Goal: Task Accomplishment & Management: Complete application form

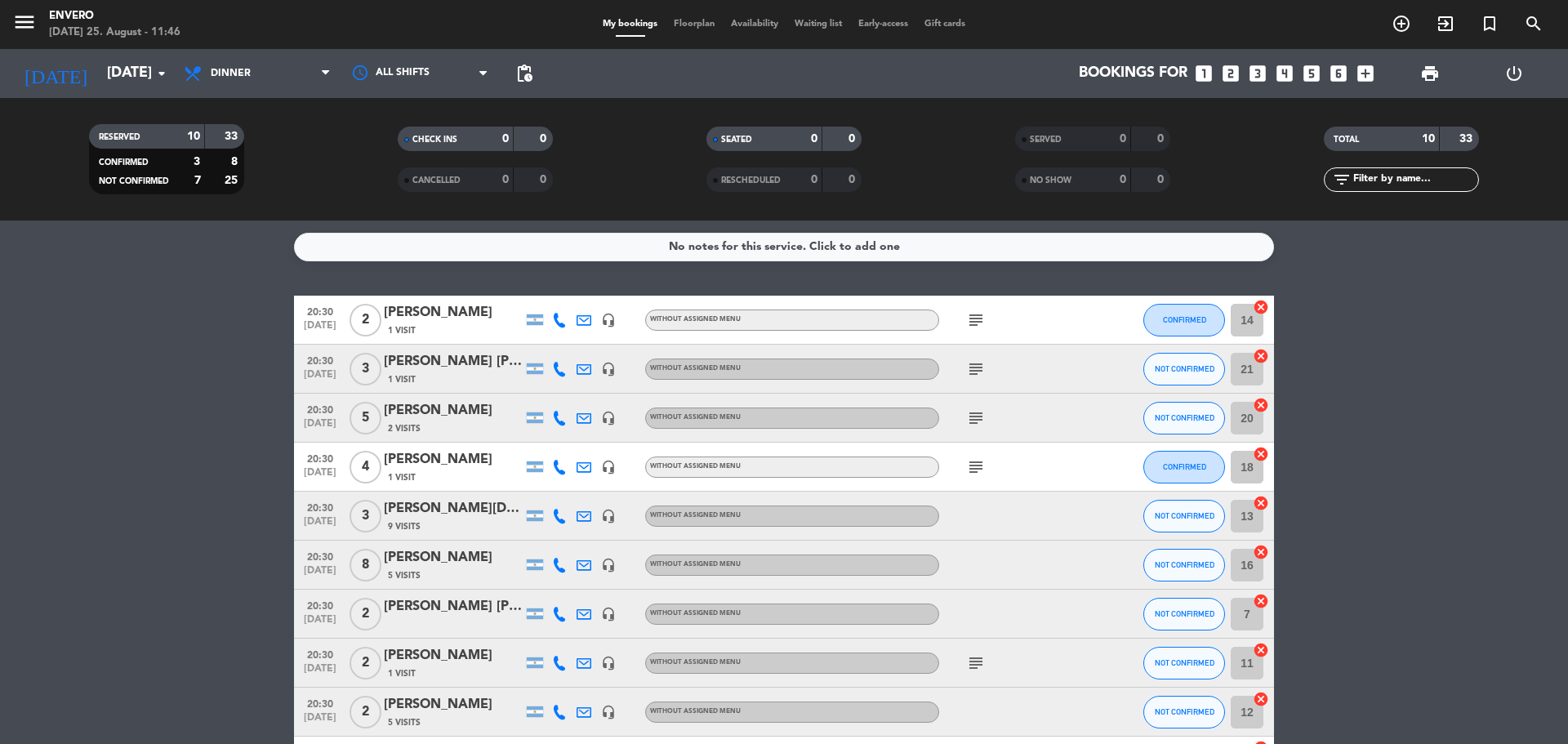
click at [701, 20] on span "Floorplan" at bounding box center [694, 23] width 57 height 9
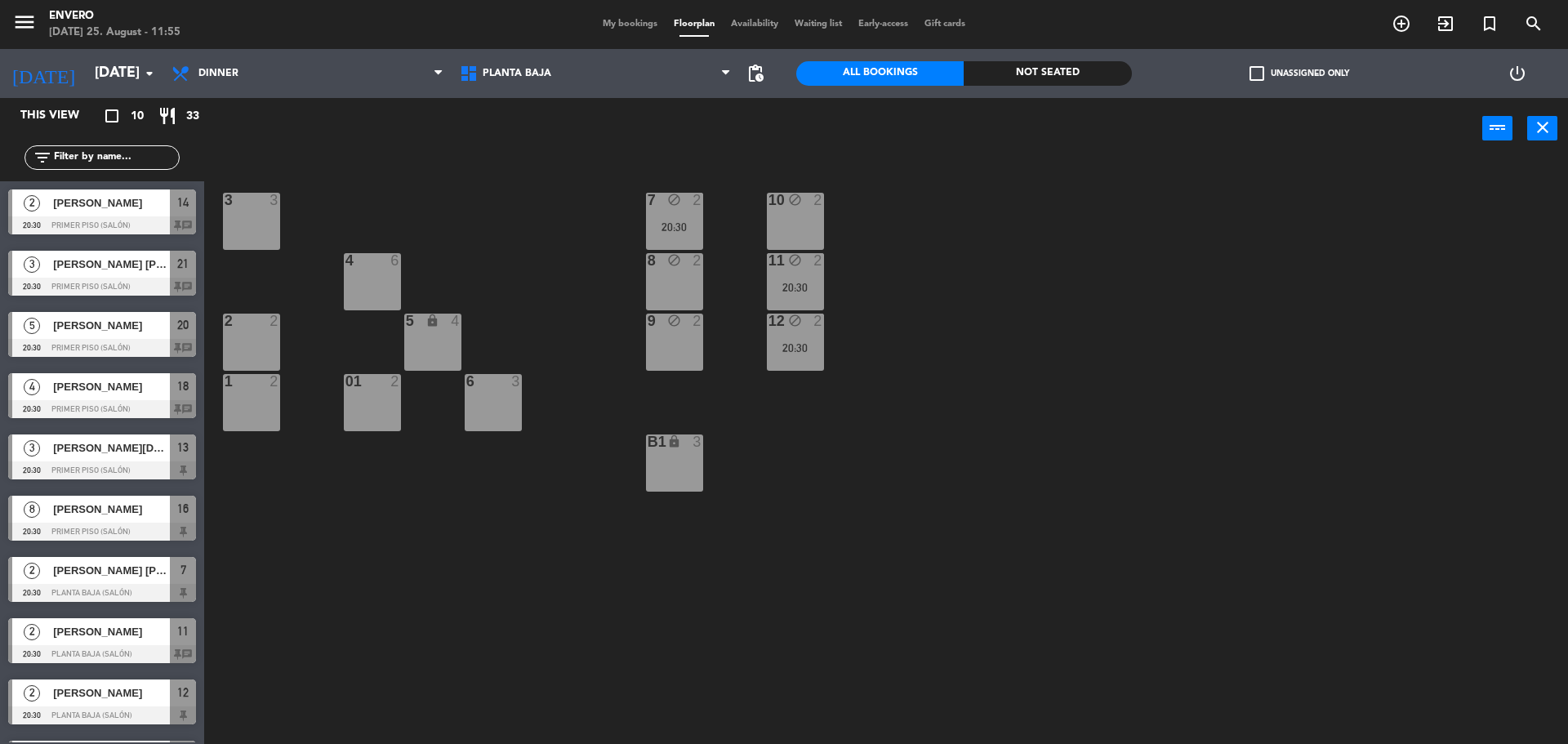
click at [965, 270] on div "3 3 7 block 2 20:30 10 block 2 4 6 8 block 2 11 block 2 20:30 2 2 5 lock 4 9 bl…" at bounding box center [894, 456] width 1349 height 585
click at [675, 222] on div "20:30" at bounding box center [675, 227] width 57 height 12
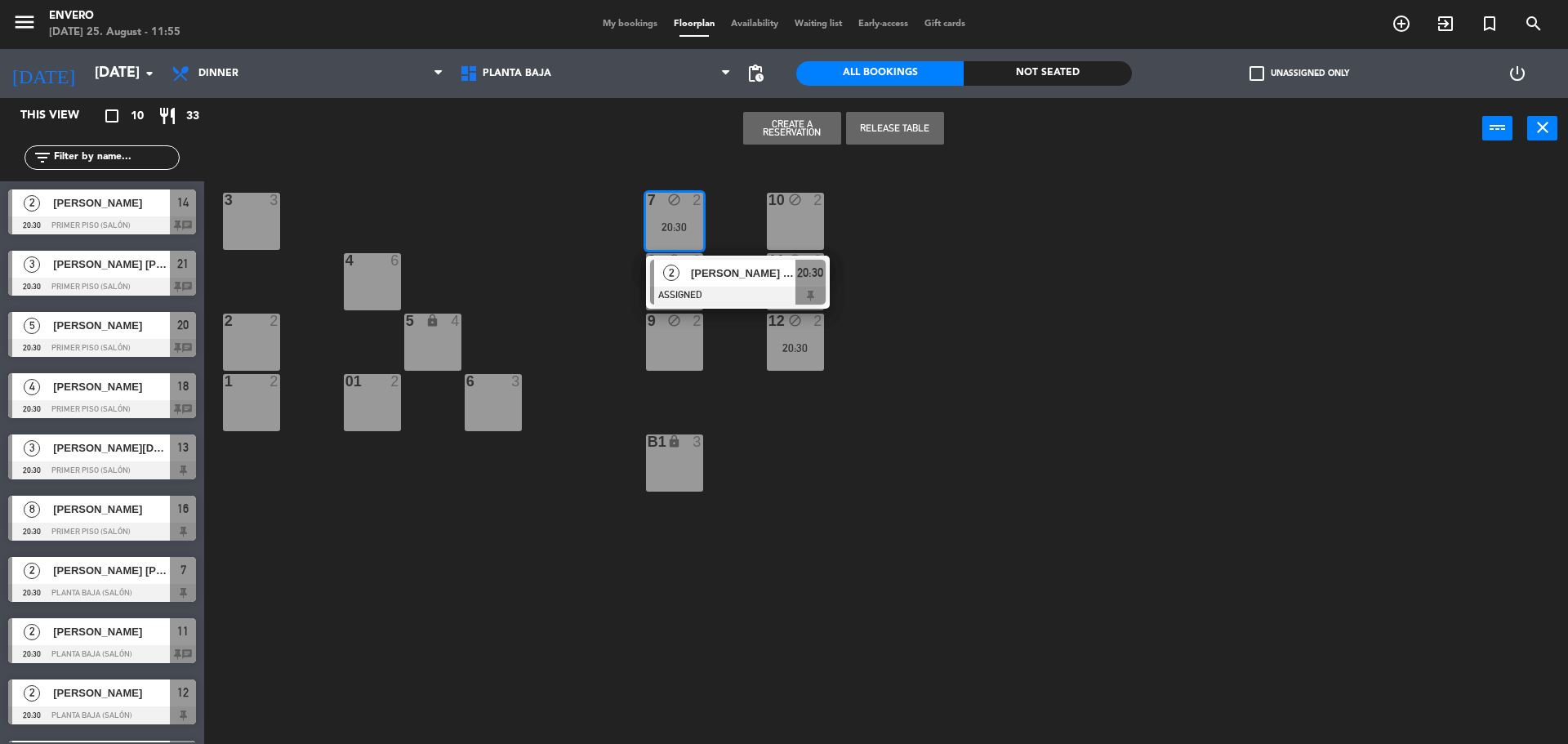
click at [777, 223] on div "10 block 2" at bounding box center [796, 221] width 57 height 57
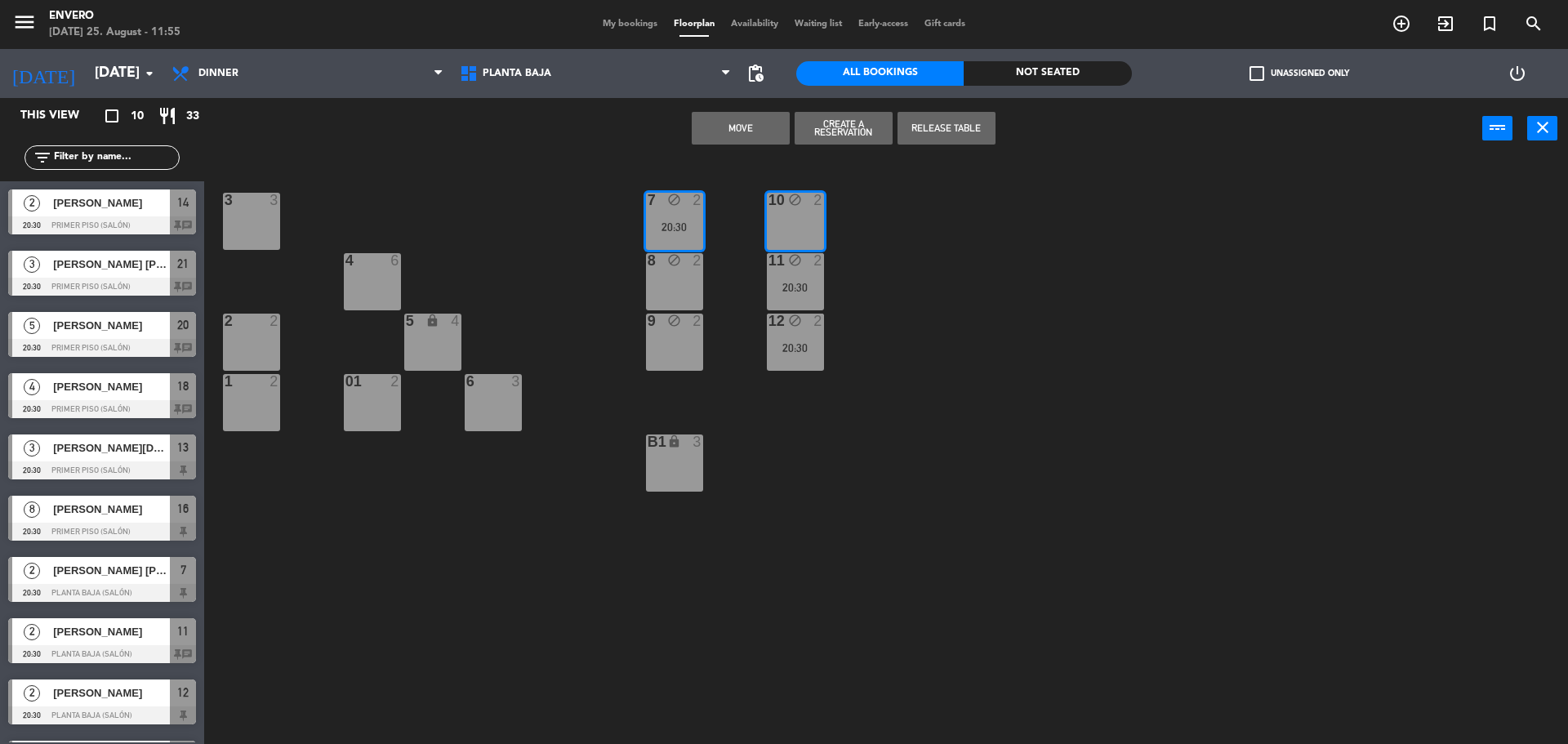
click at [751, 121] on button "Move" at bounding box center [741, 127] width 98 height 32
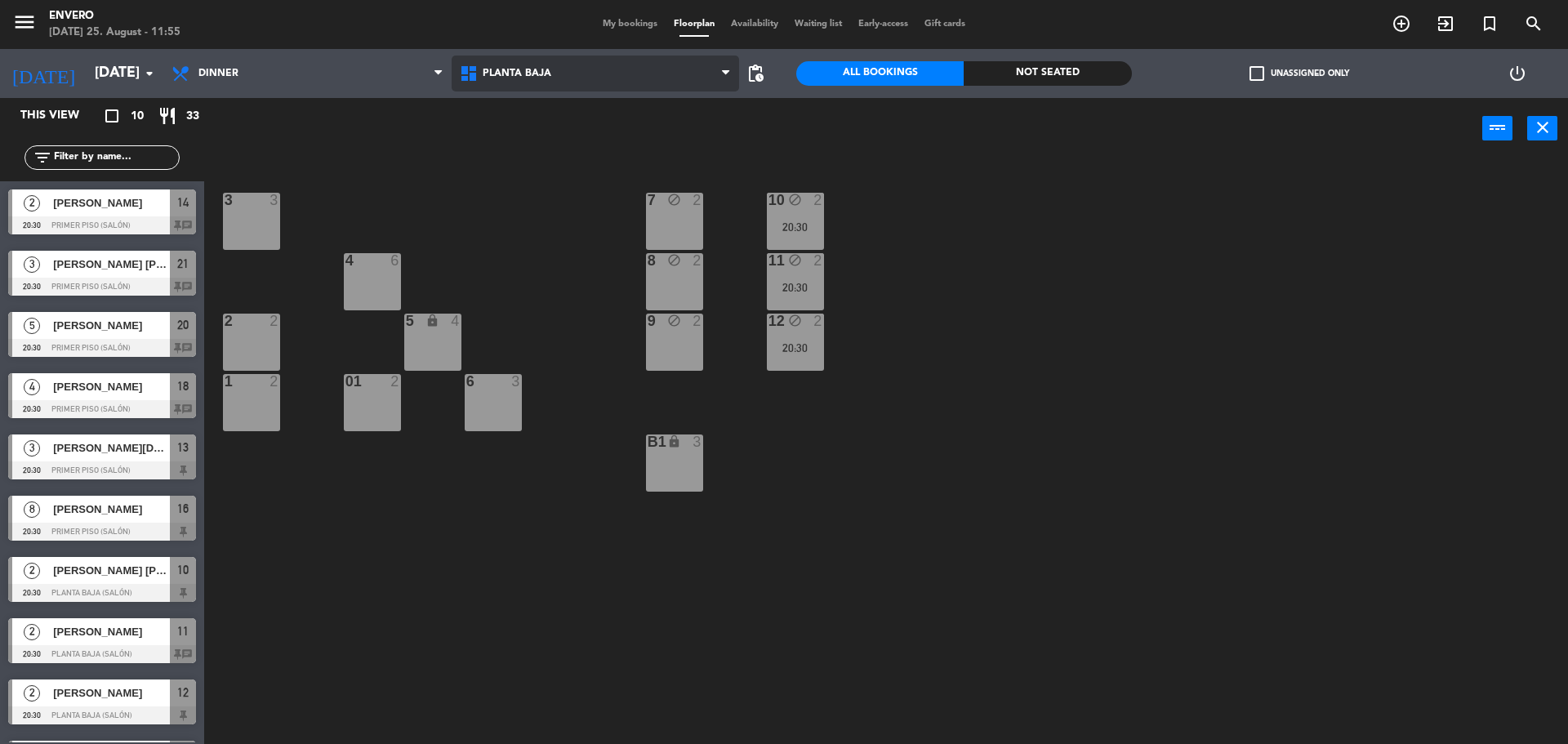
click at [532, 74] on span "Planta Baja" at bounding box center [517, 73] width 68 height 12
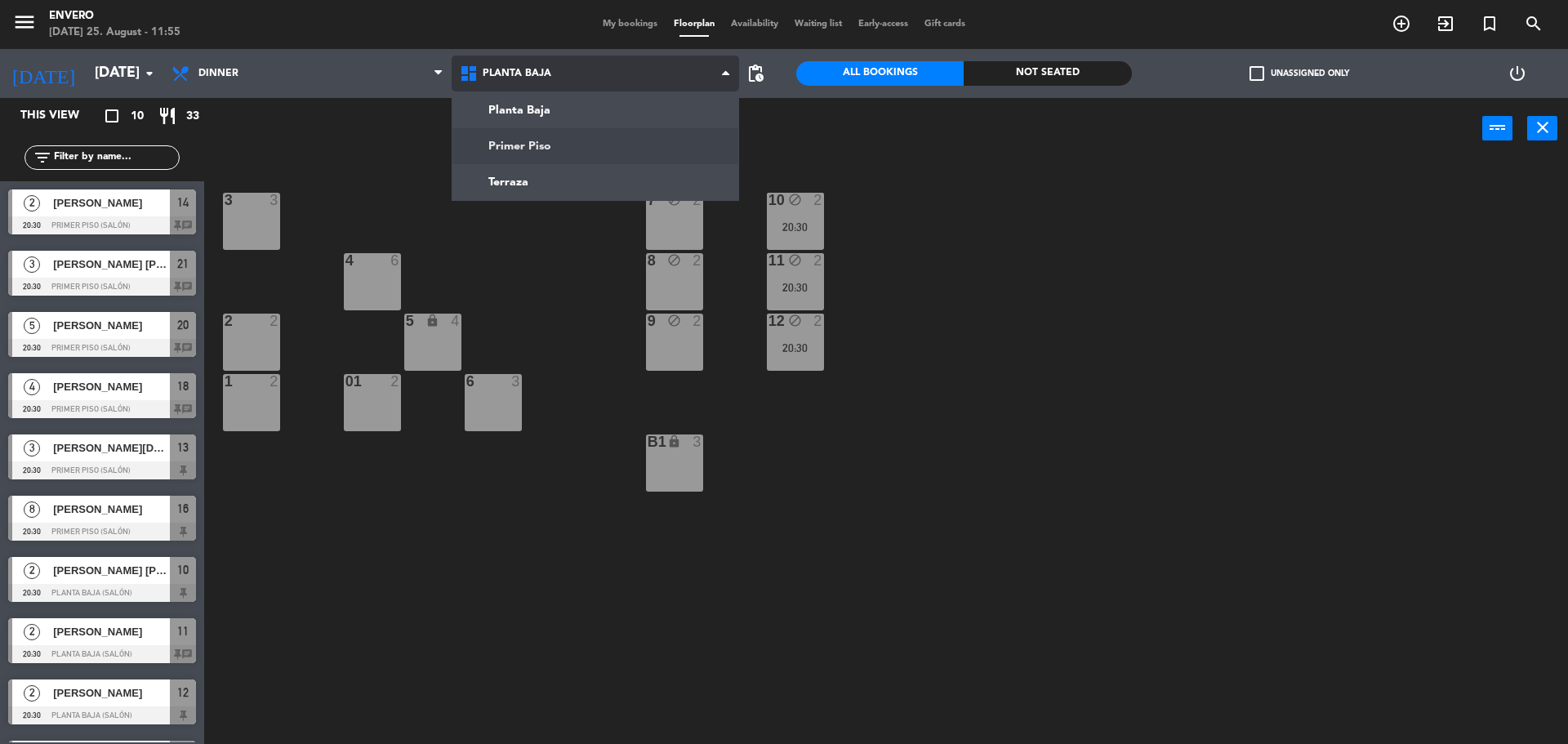
click at [558, 143] on ng-component "menu Envero [DATE] 25. August - 11:55 My bookings Floorplan Availability Waitin…" at bounding box center [784, 373] width 1568 height 748
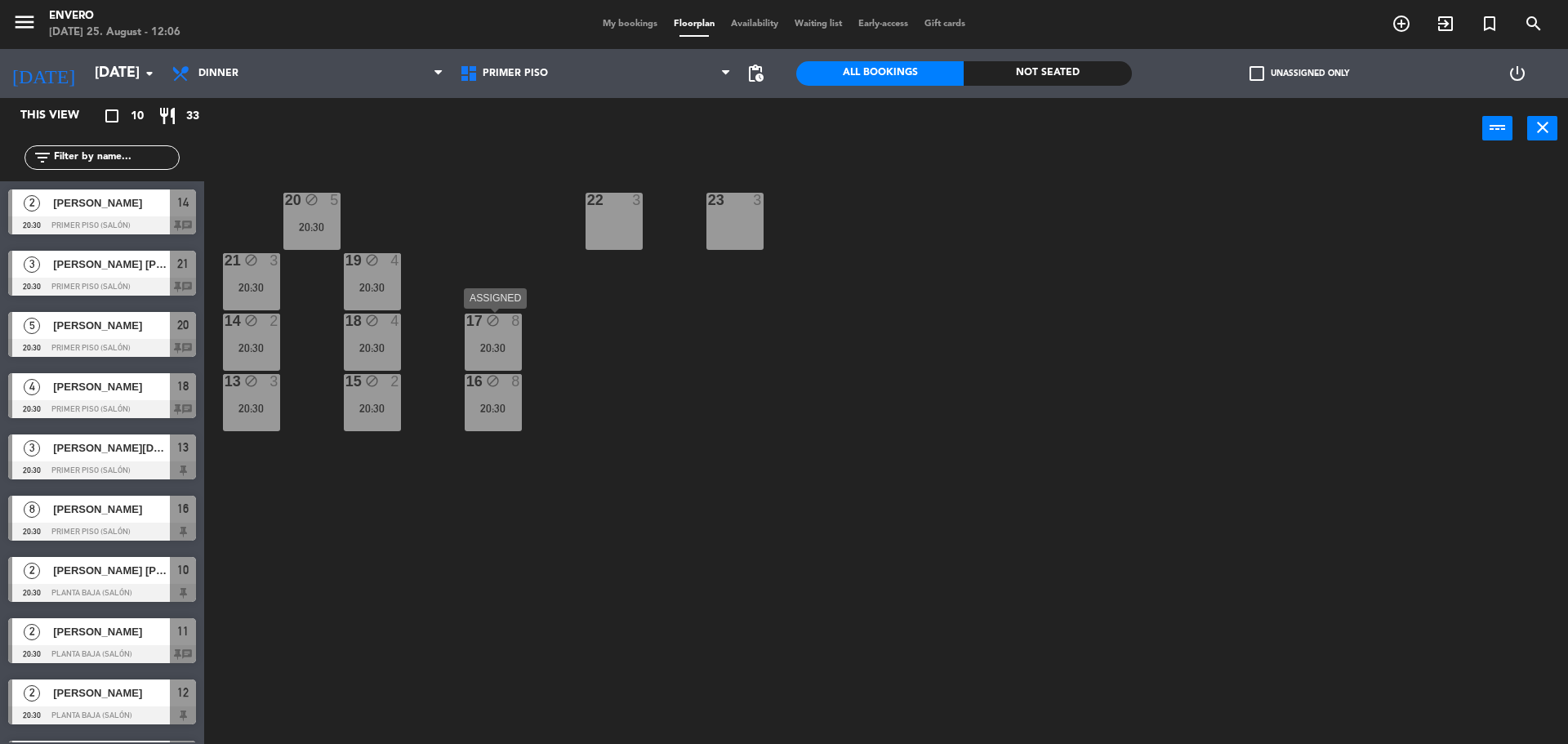
click at [482, 352] on div "20:30" at bounding box center [493, 348] width 57 height 12
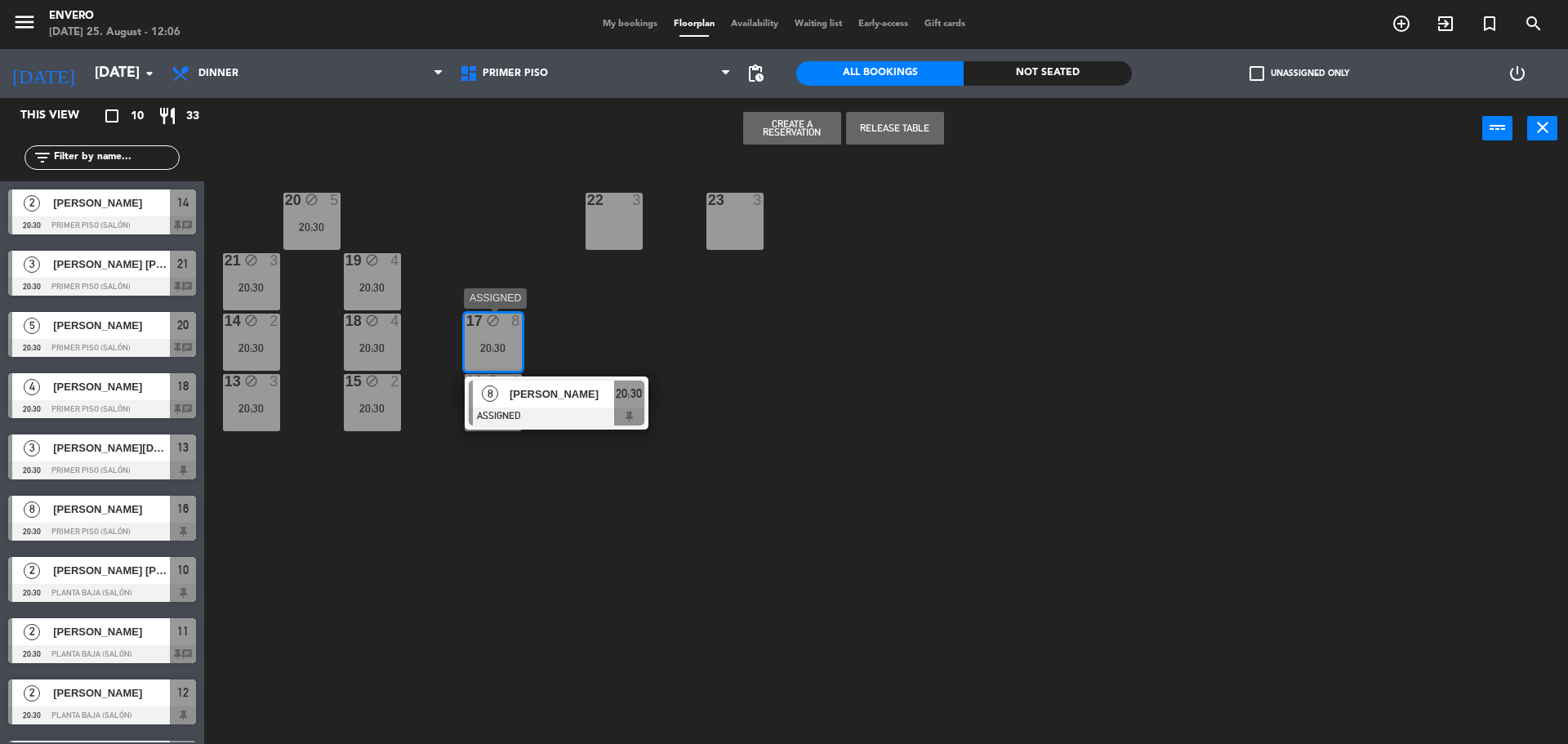
click at [545, 402] on span "[PERSON_NAME]" at bounding box center [561, 394] width 105 height 18
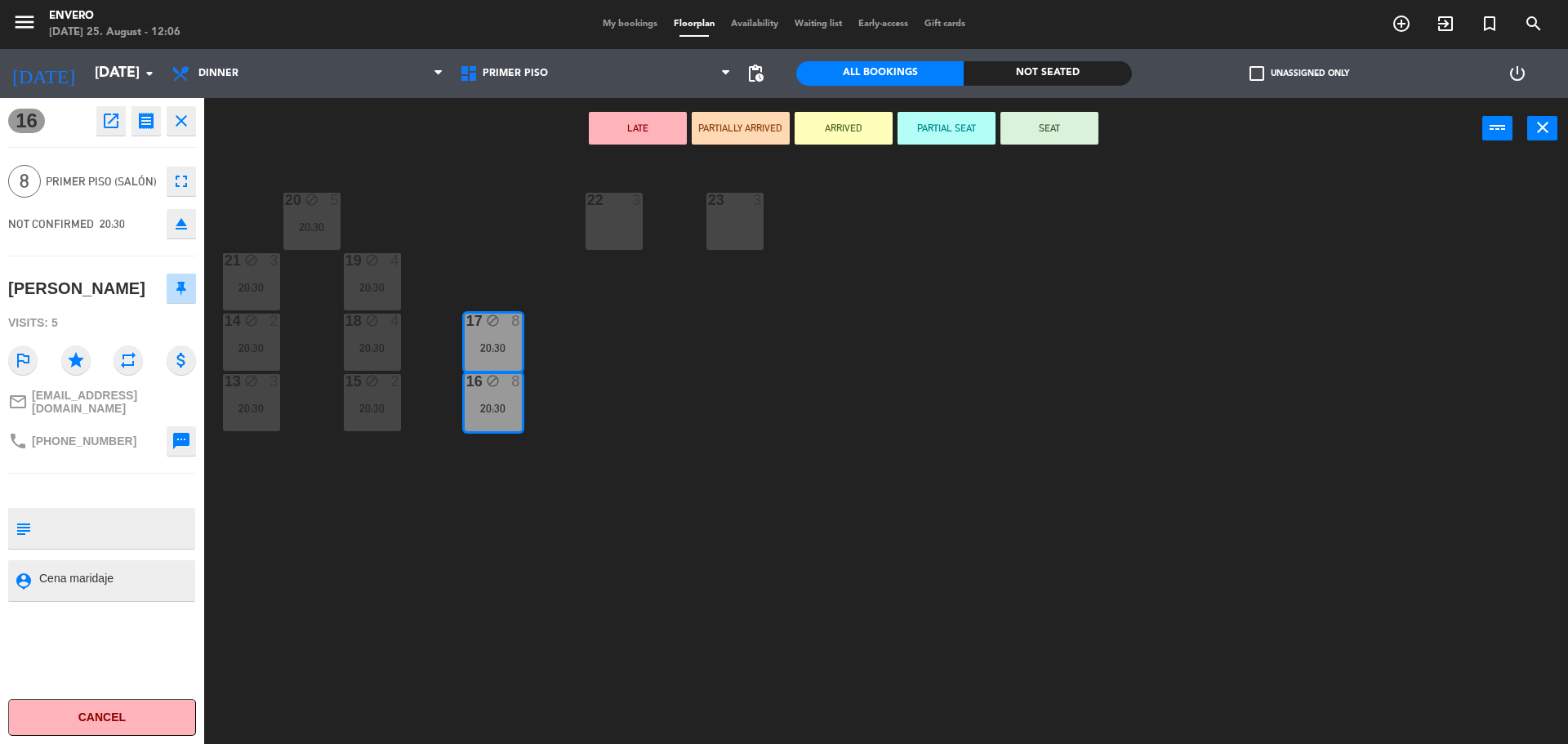
click at [175, 184] on icon "fullscreen" at bounding box center [181, 181] width 20 height 20
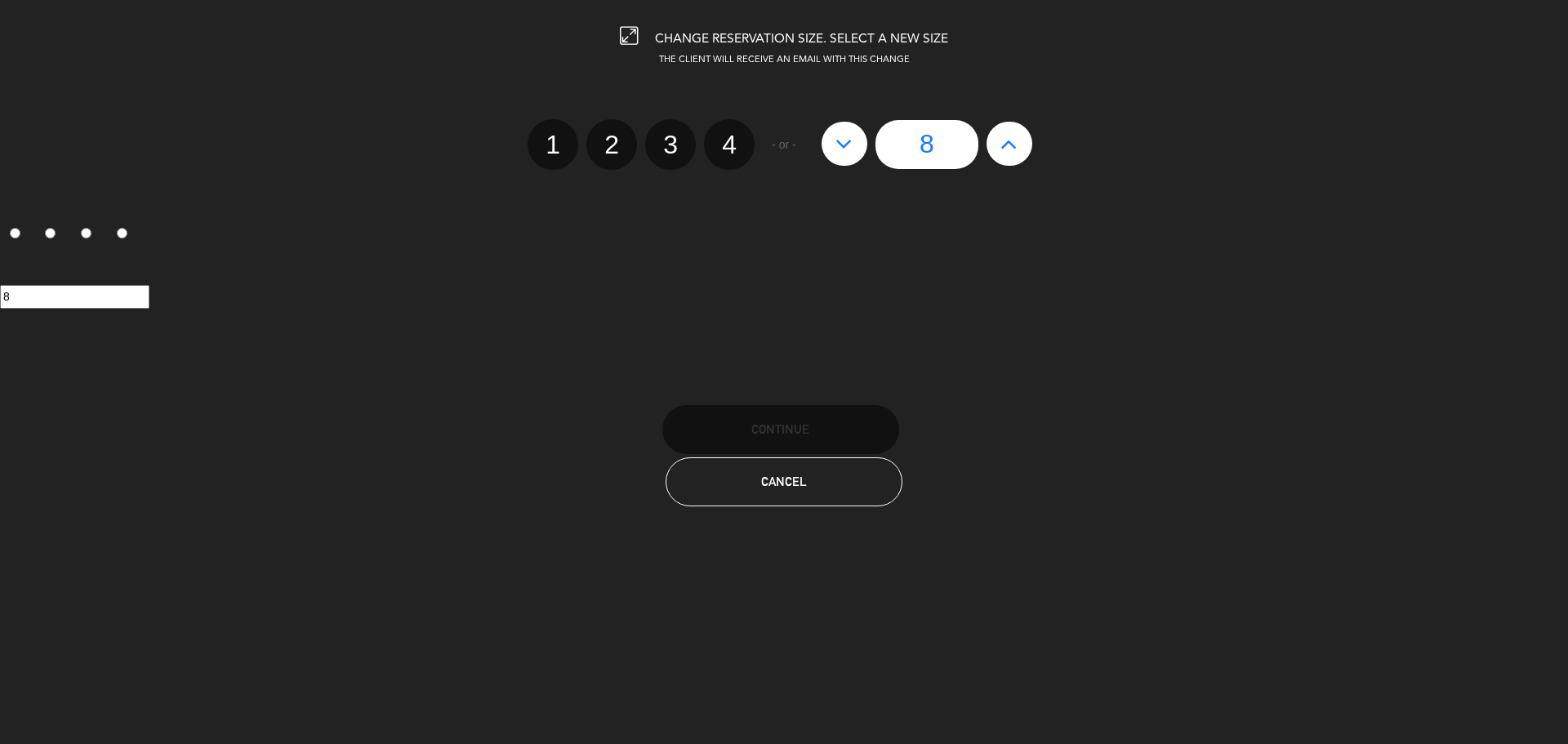
click at [996, 135] on button at bounding box center [1009, 144] width 46 height 44
type input "9"
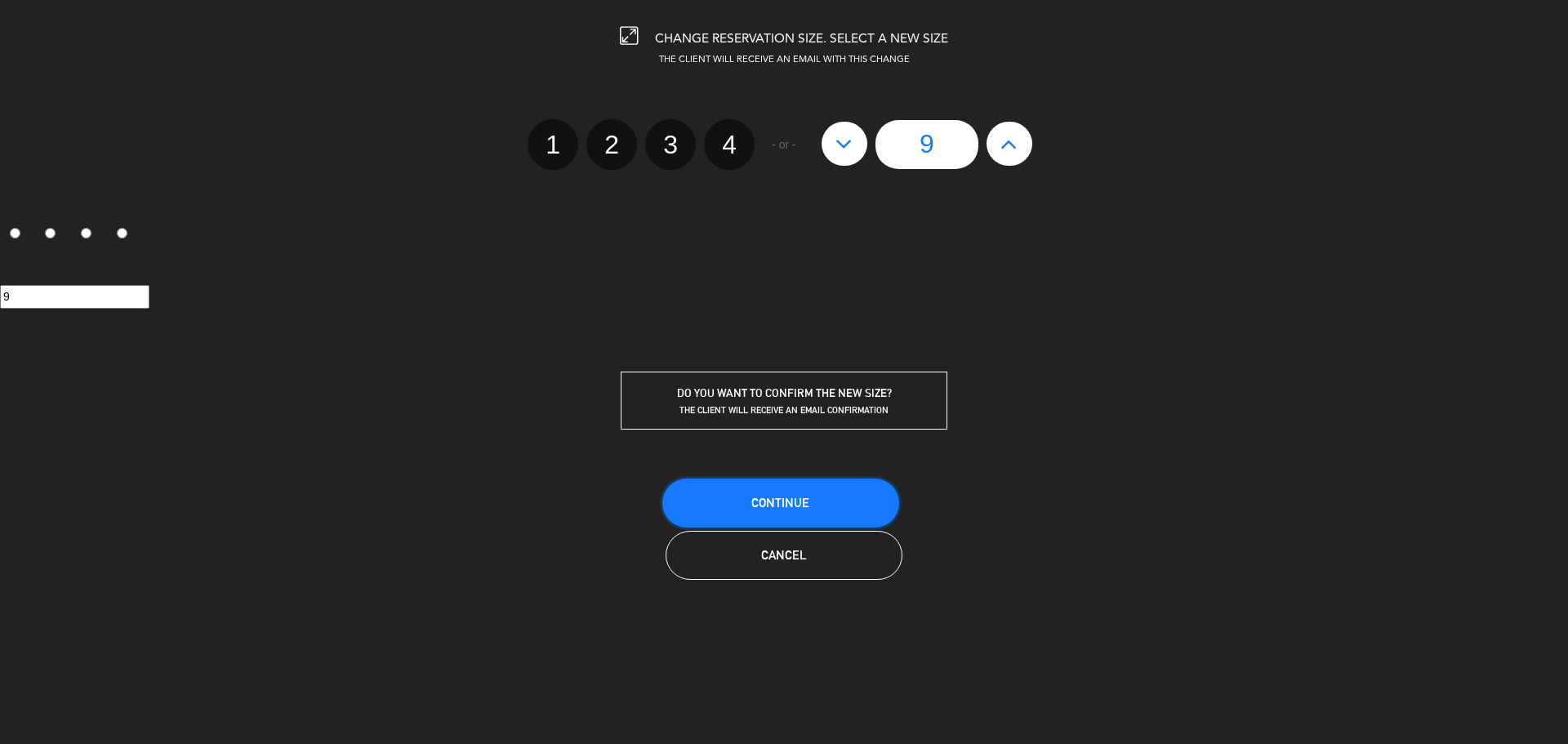
click at [847, 492] on button "Continue" at bounding box center [781, 503] width 237 height 49
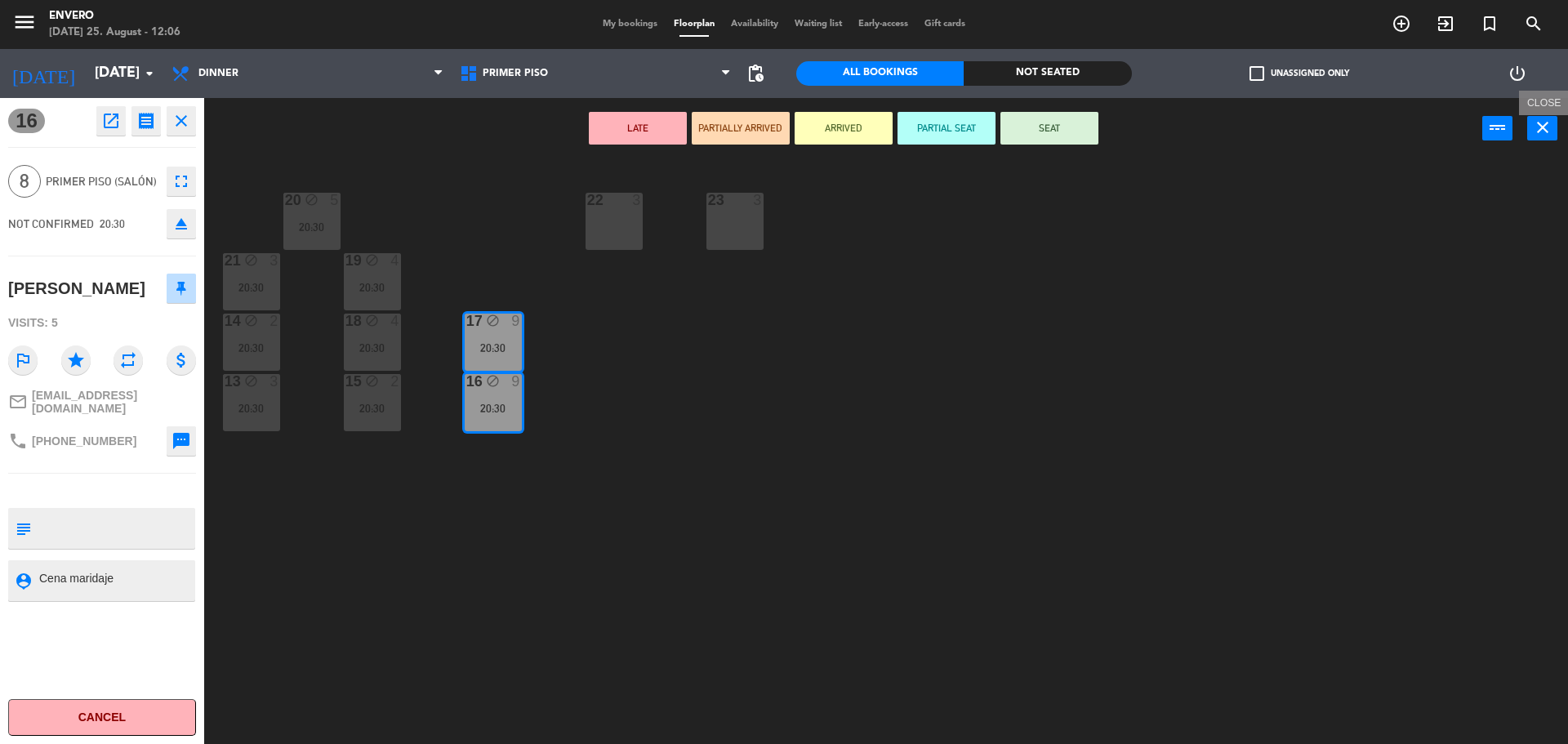
click at [1547, 125] on icon "close" at bounding box center [1543, 127] width 20 height 20
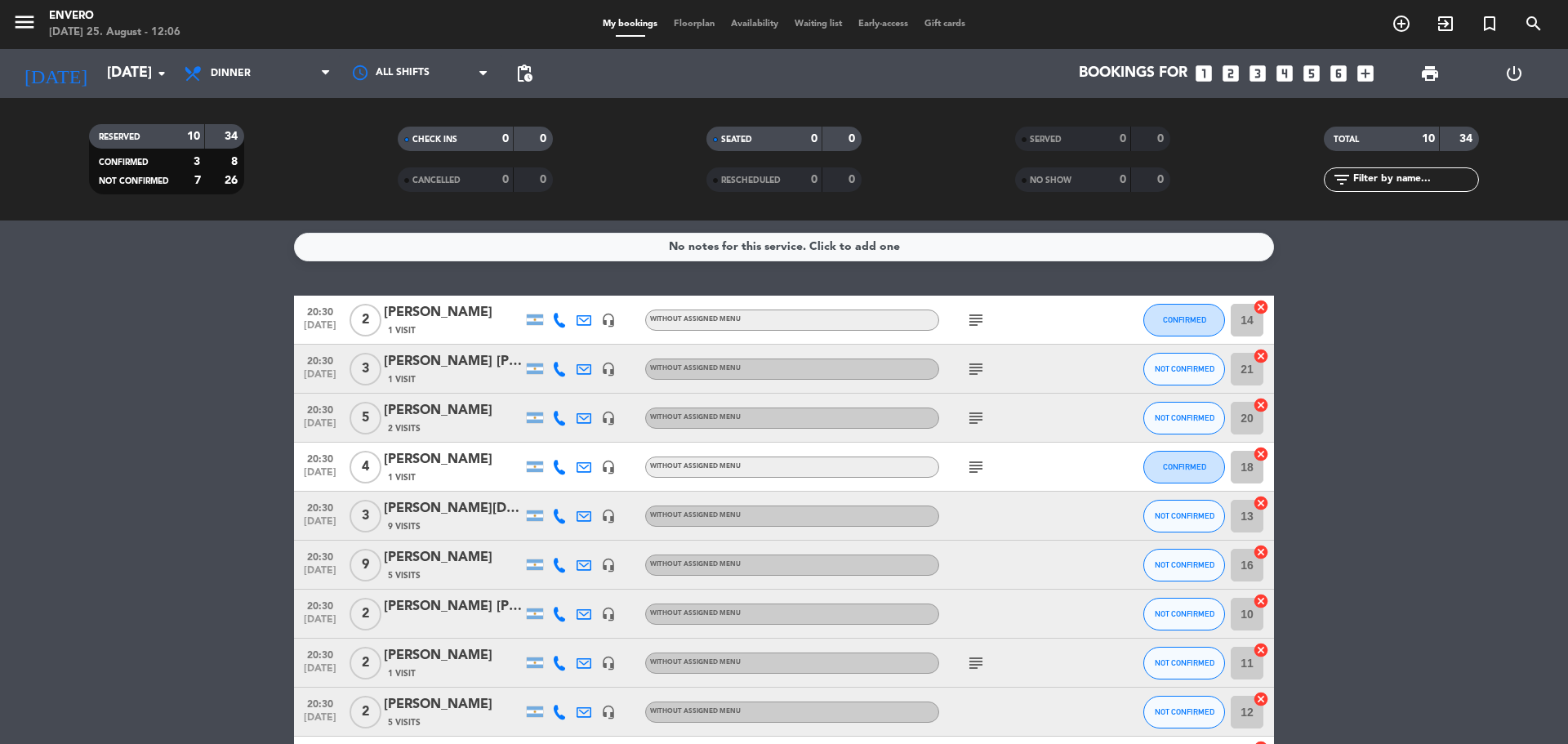
click at [685, 20] on span "Floorplan" at bounding box center [694, 23] width 57 height 9
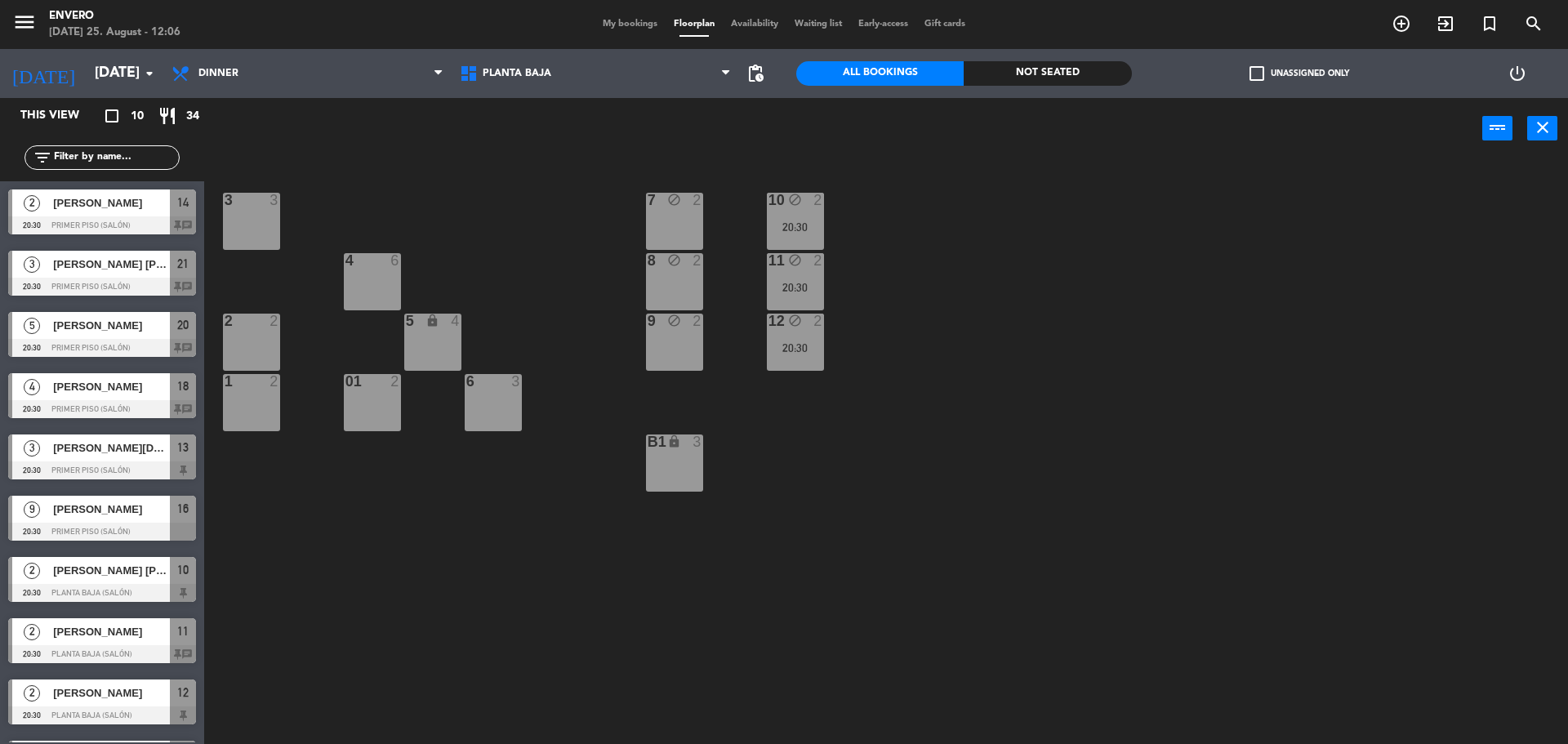
click at [80, 508] on span "[PERSON_NAME]" at bounding box center [110, 509] width 116 height 18
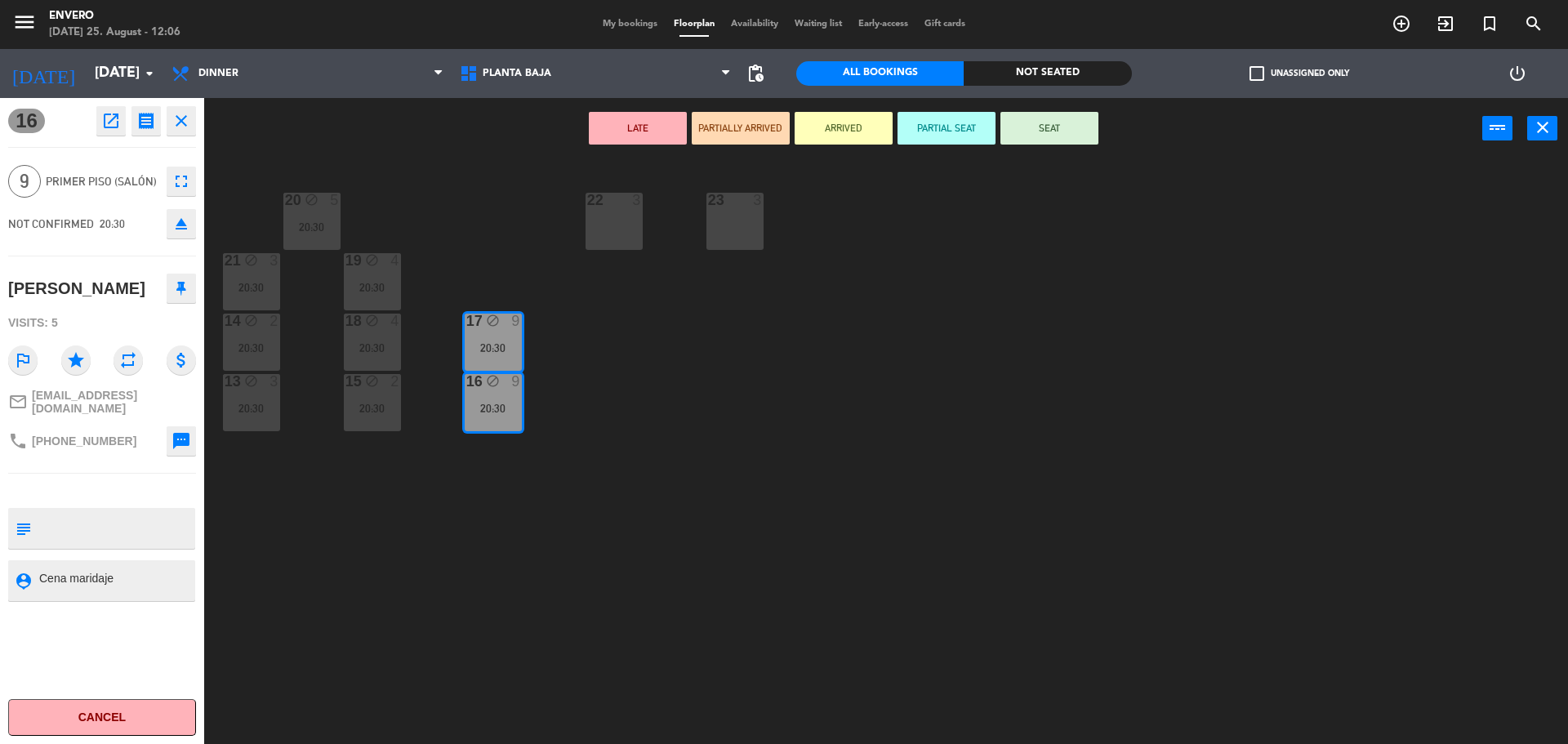
click at [189, 284] on button at bounding box center [181, 288] width 29 height 29
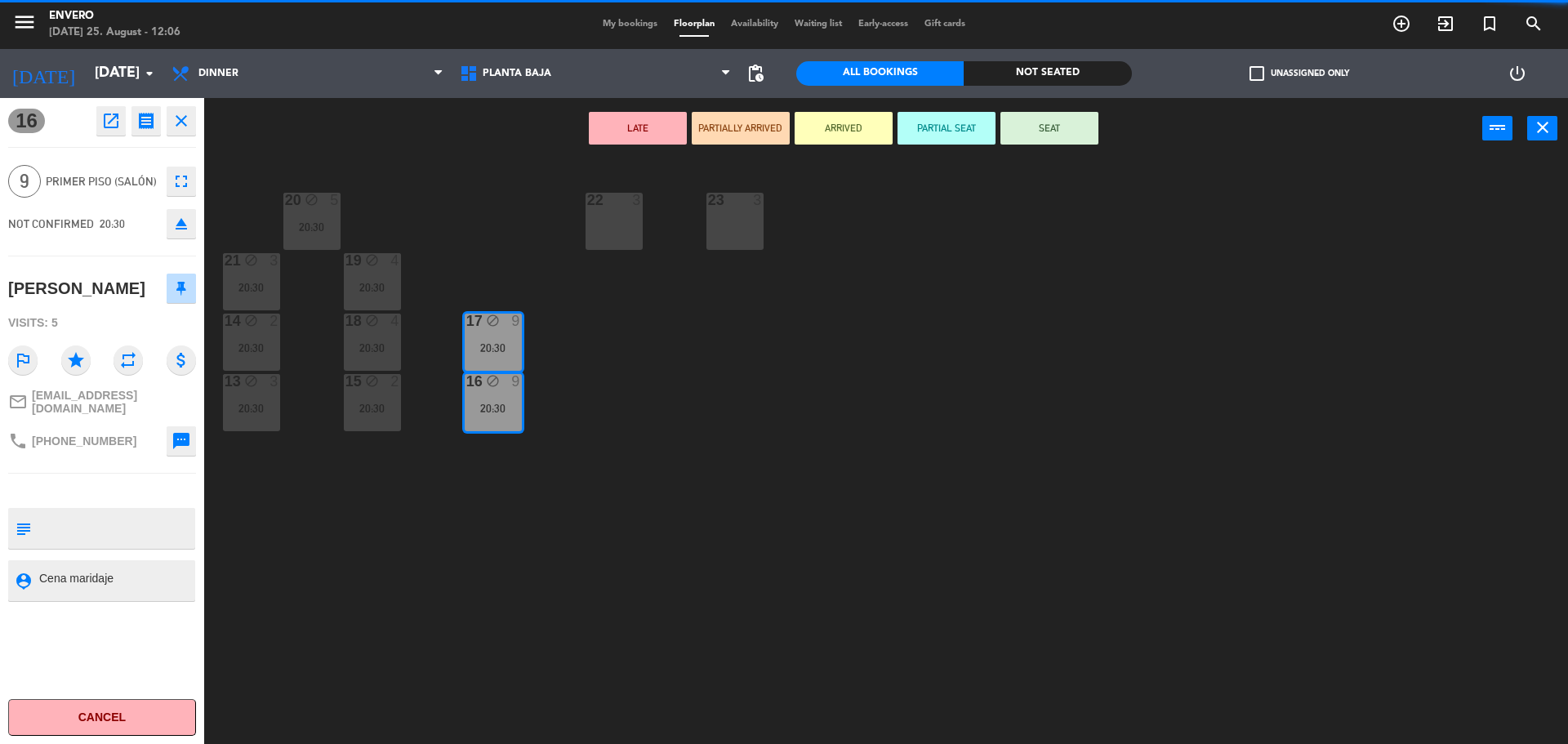
click at [674, 417] on div "20 block 5 20:30 22 3 23 3 21 block 3 20:30 19 block 4 20:30 14 block 2 20:30 1…" at bounding box center [894, 456] width 1349 height 585
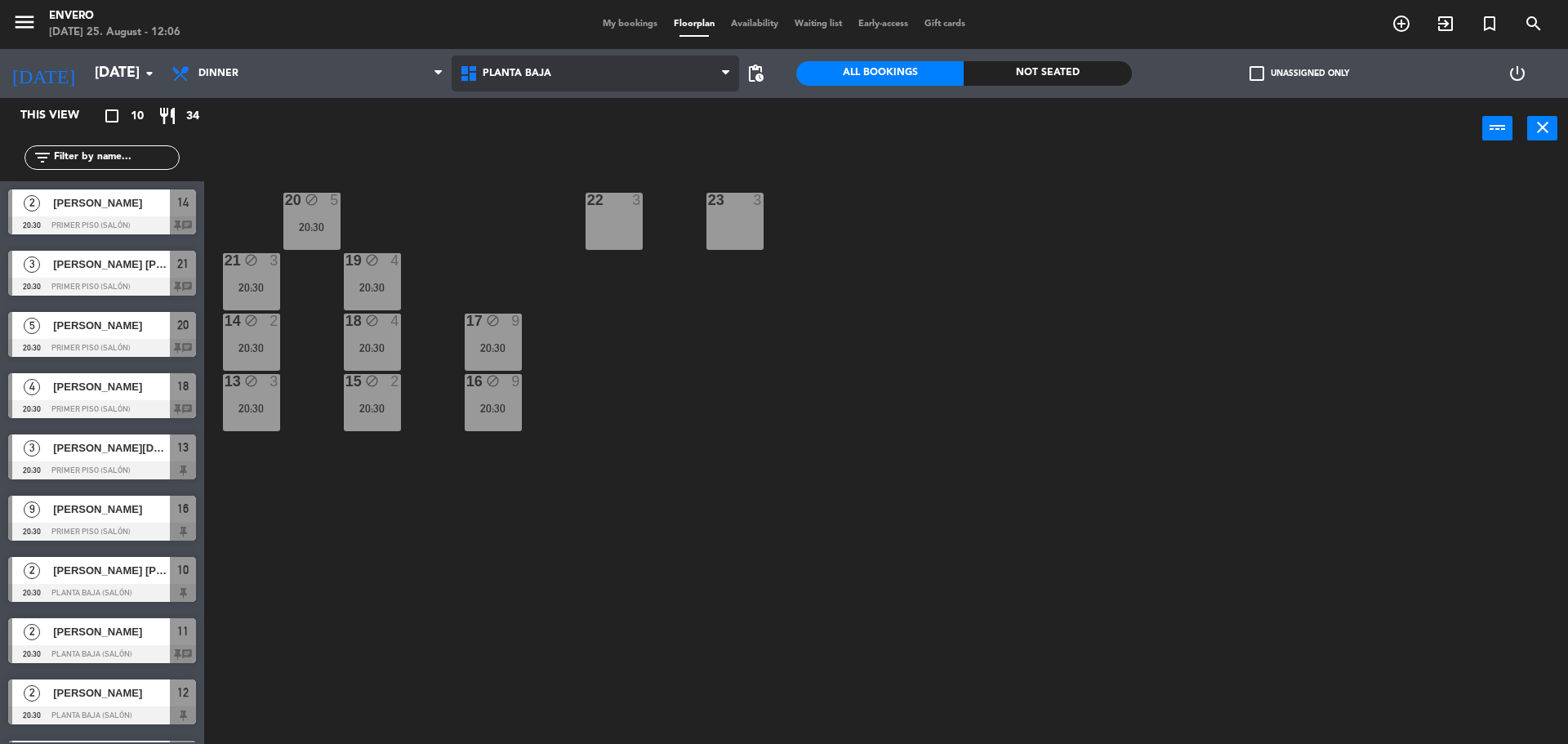
click at [534, 75] on span "Planta Baja" at bounding box center [517, 73] width 68 height 12
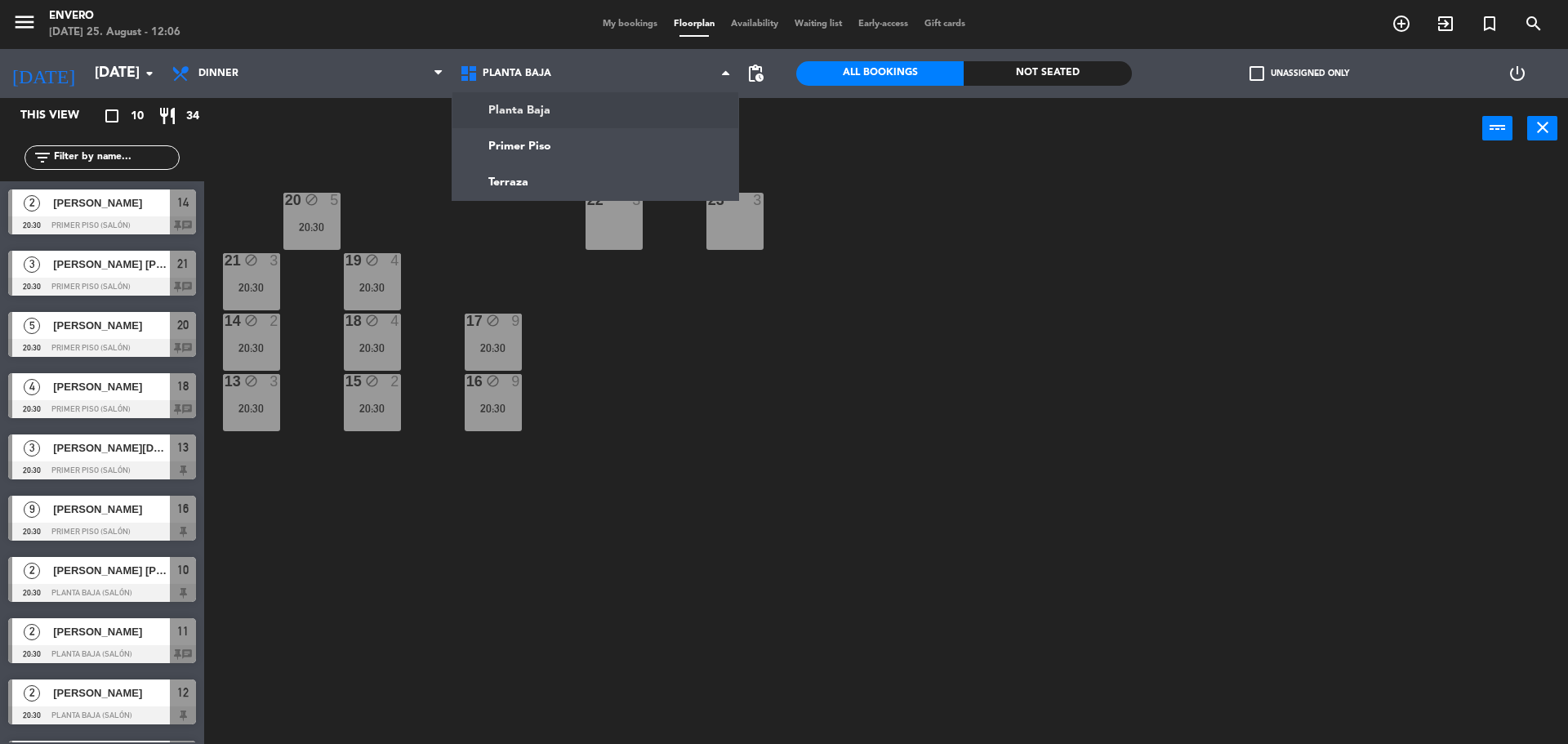
click at [534, 109] on ng-component "menu Envero [DATE] 25. August - 12:06 My bookings Floorplan Availability Waitin…" at bounding box center [784, 373] width 1568 height 748
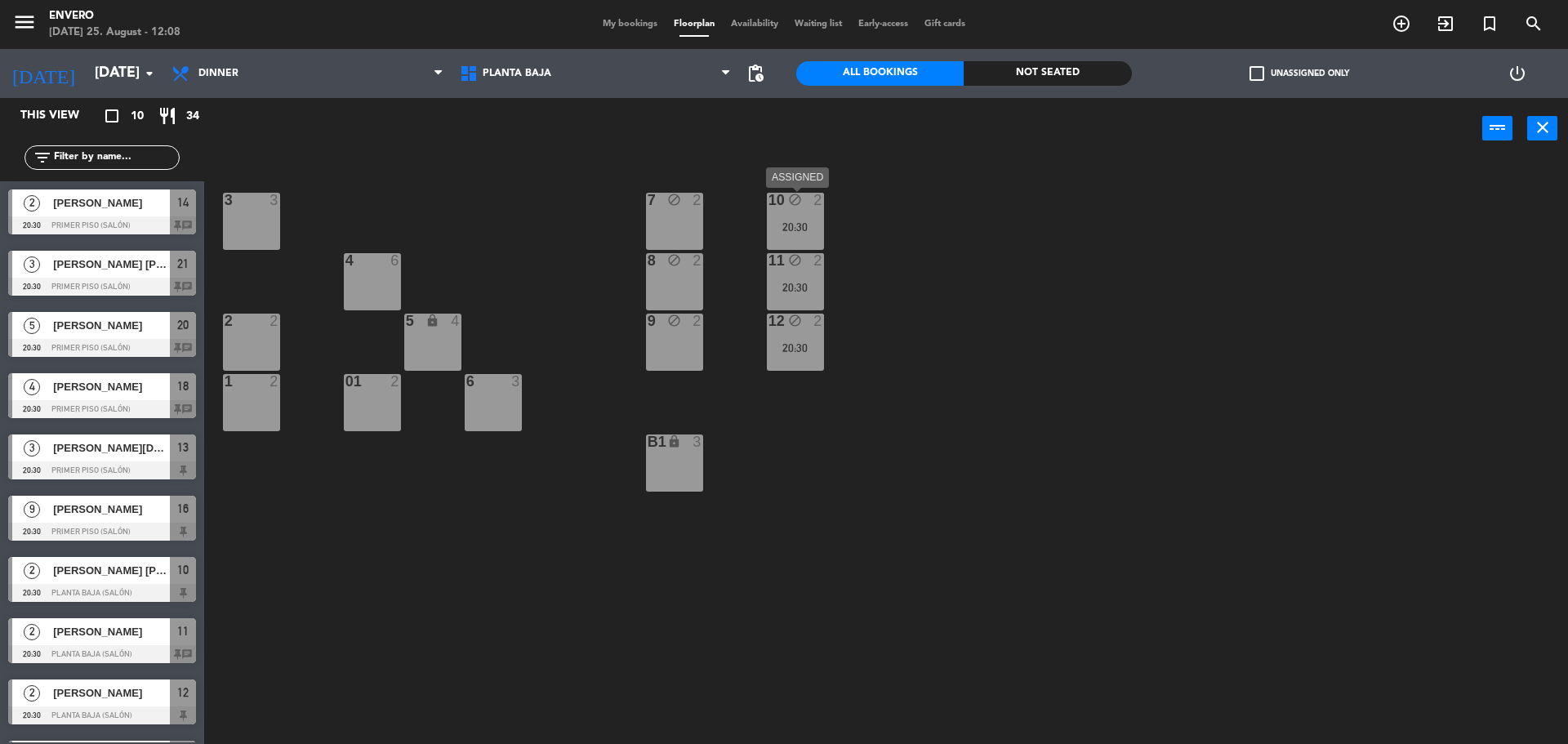
click at [807, 214] on div "10 block 2 20:30" at bounding box center [796, 221] width 57 height 57
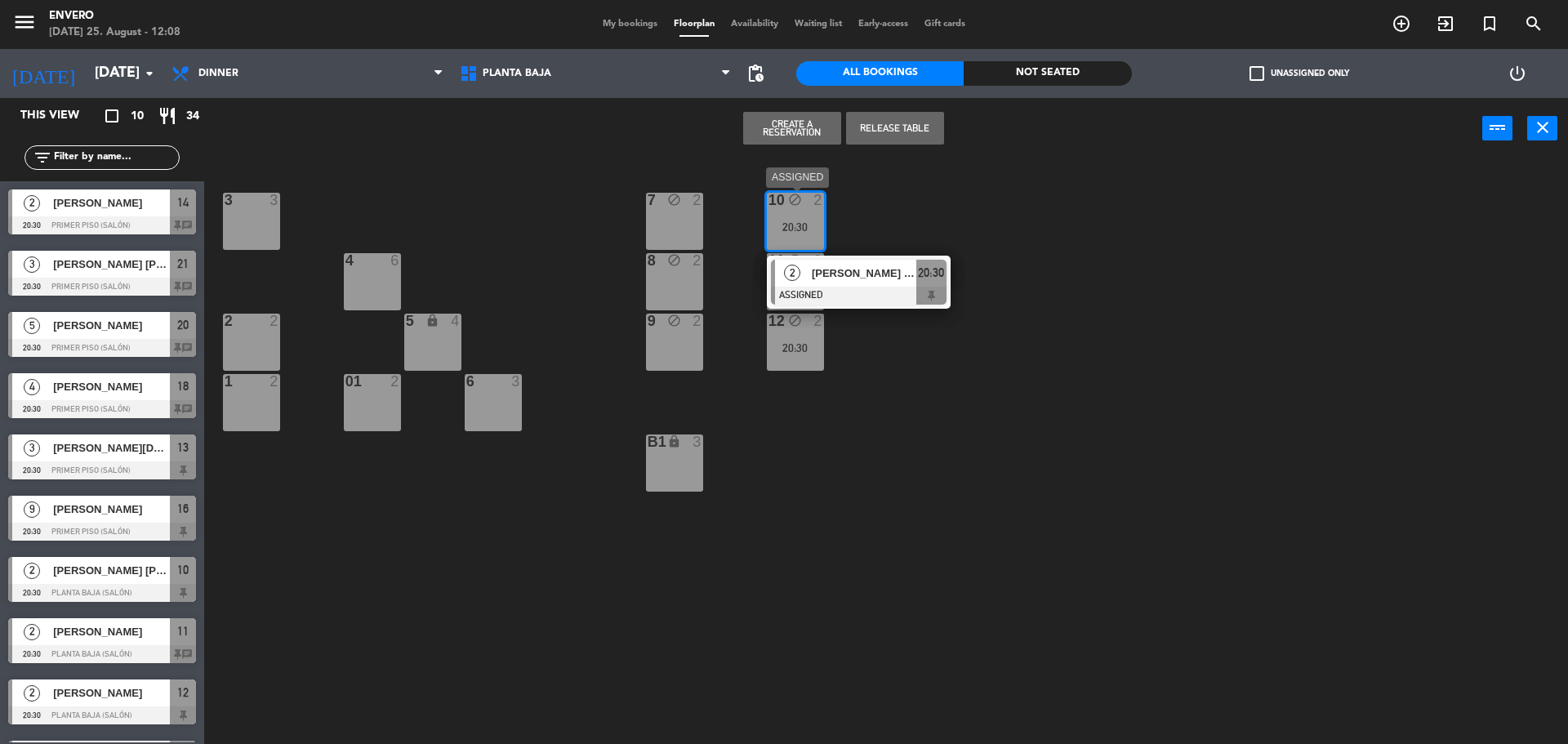
click at [864, 269] on span "[PERSON_NAME] [PERSON_NAME]" at bounding box center [864, 274] width 105 height 18
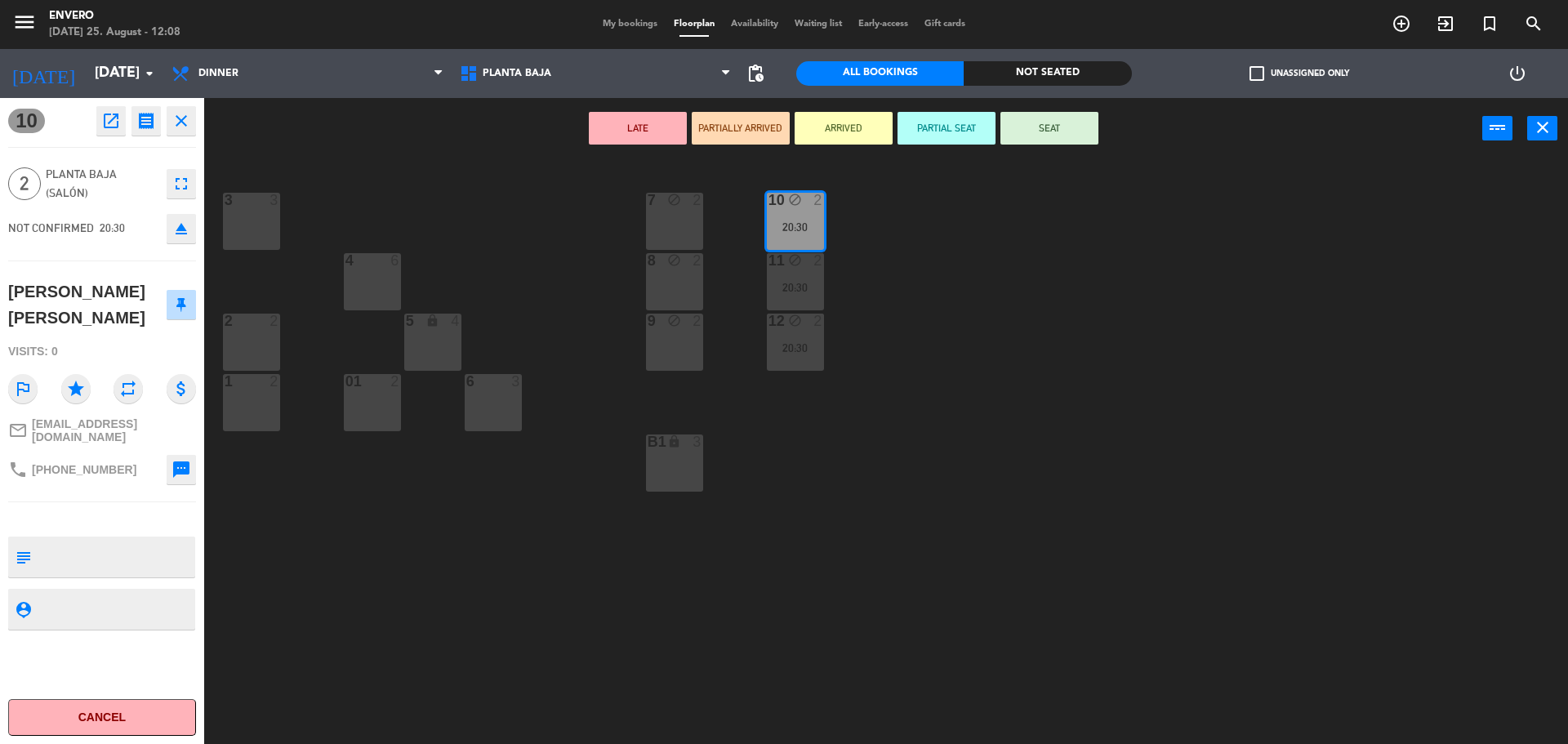
click at [55, 550] on textarea at bounding box center [115, 556] width 156 height 34
type textarea "Seña $55.000"
click at [94, 602] on textarea at bounding box center [115, 608] width 156 height 21
click at [181, 117] on icon "close" at bounding box center [181, 121] width 20 height 20
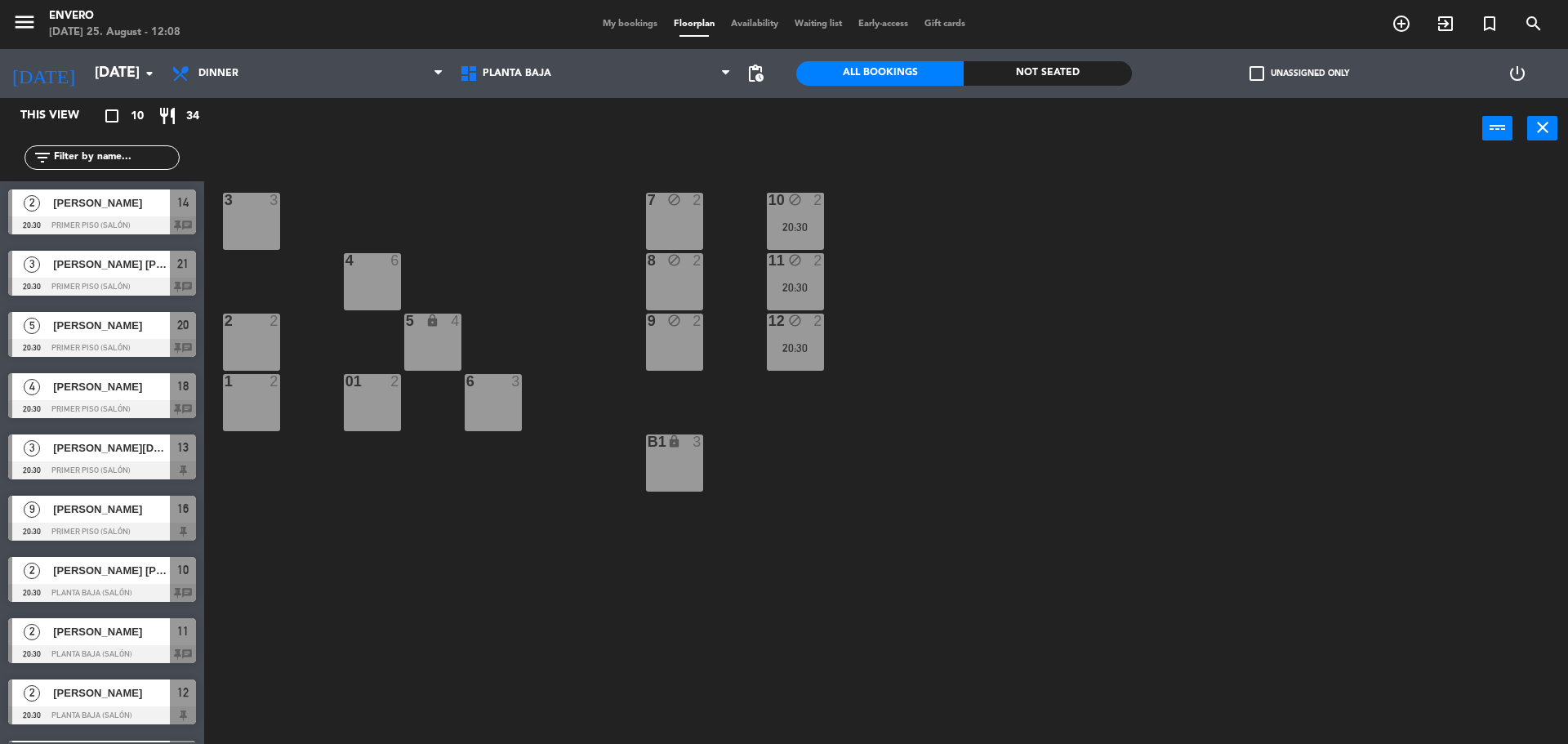
click at [787, 276] on div "11 block 2 20:30" at bounding box center [796, 282] width 57 height 57
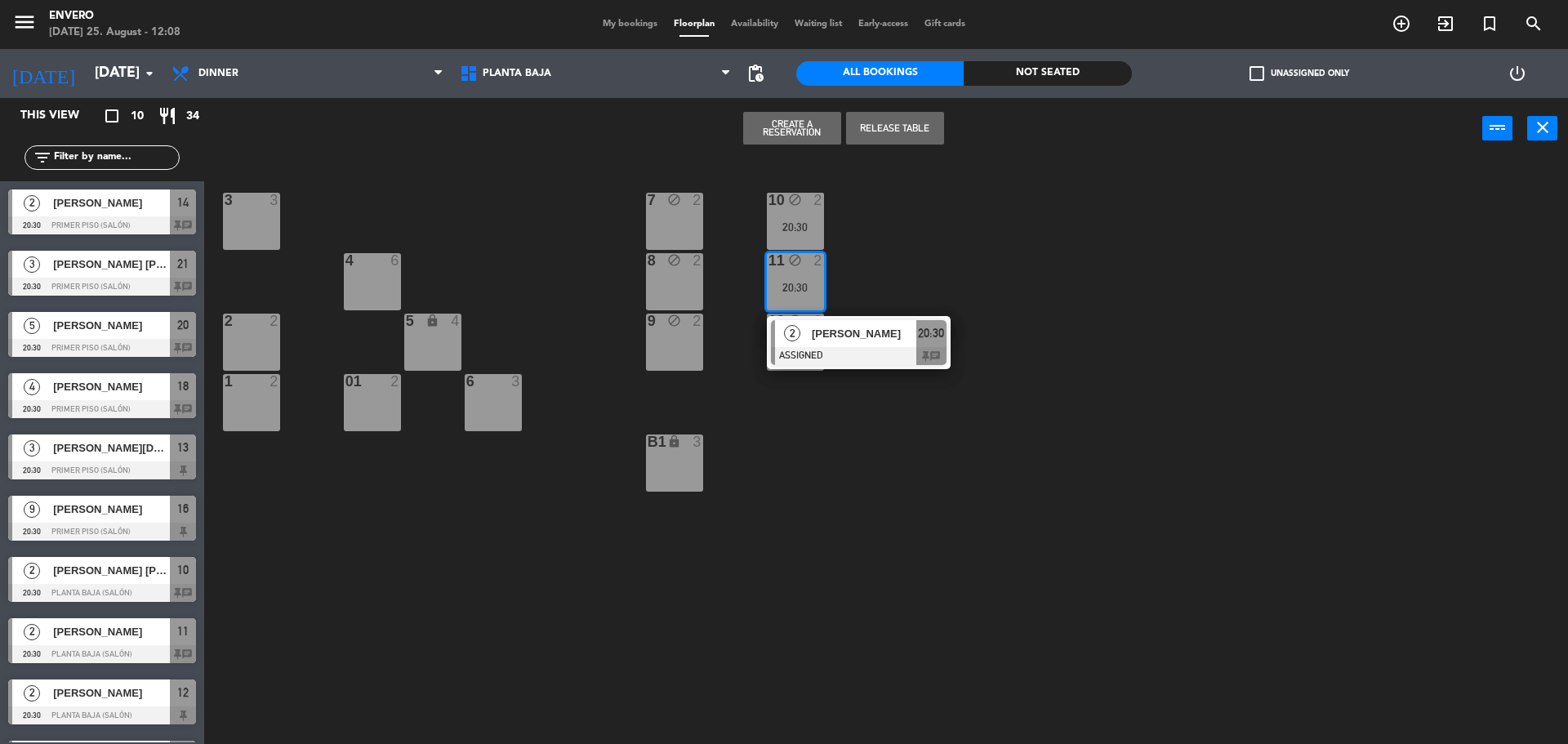
click at [847, 350] on div at bounding box center [859, 356] width 176 height 18
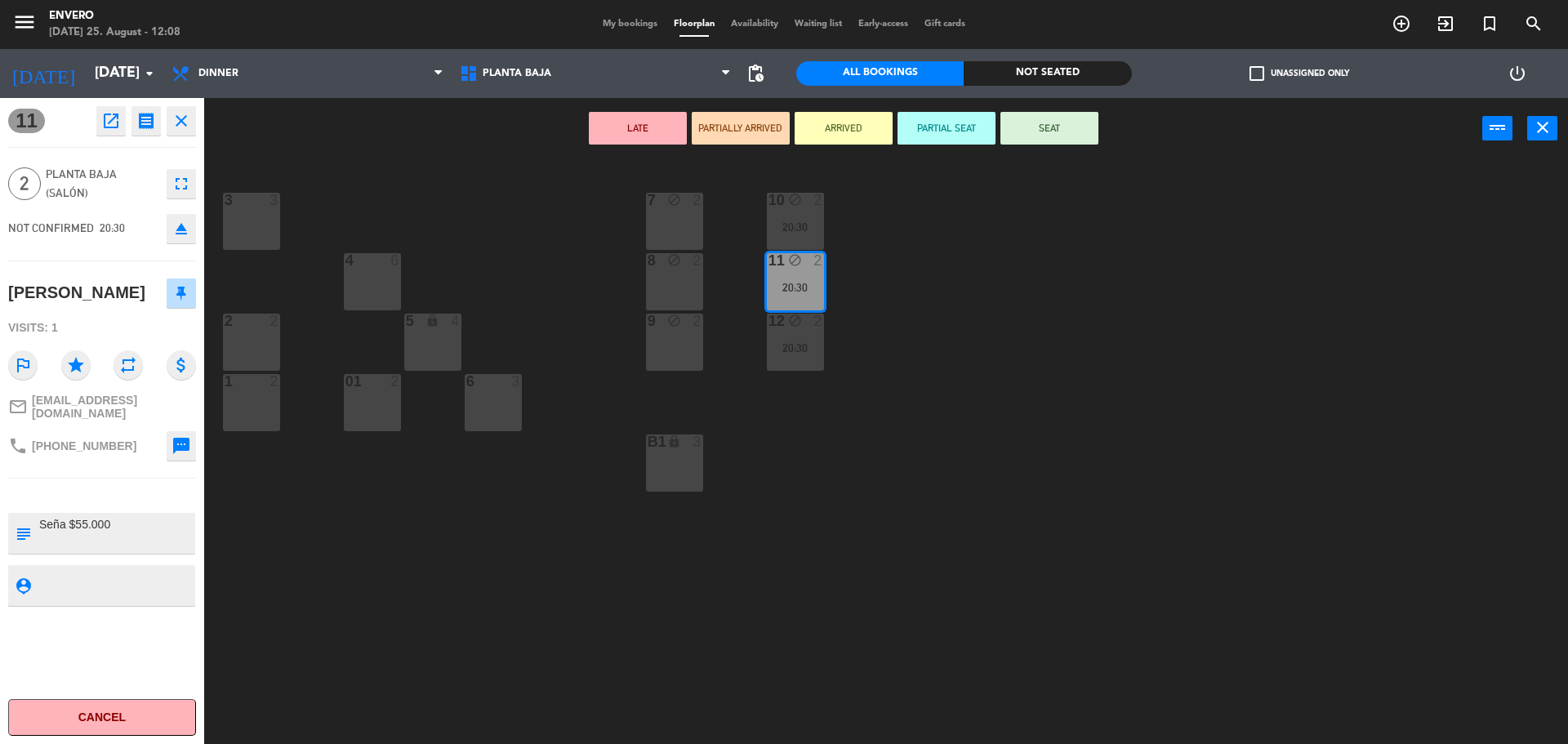
click at [772, 345] on div "20:30" at bounding box center [796, 348] width 57 height 12
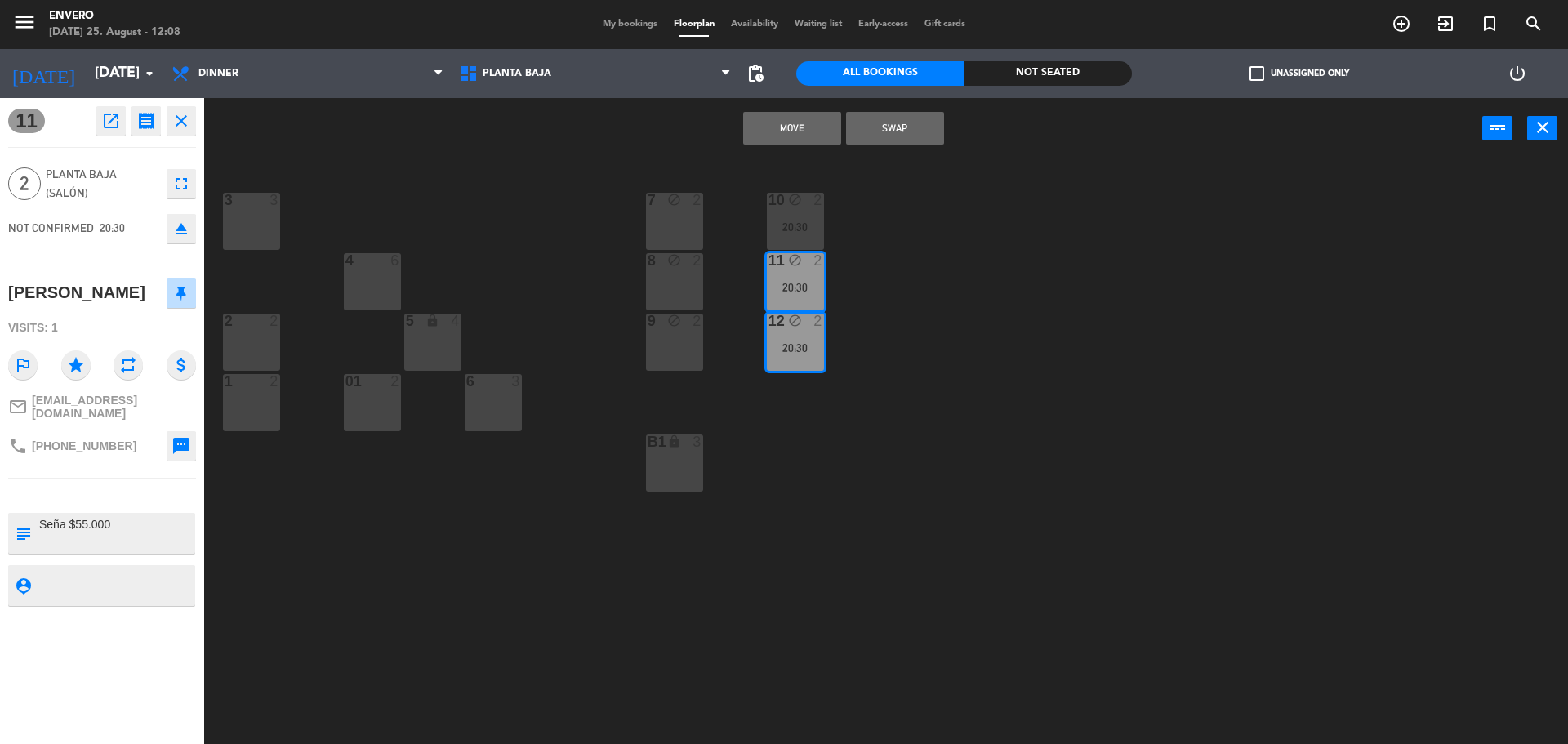
click at [767, 345] on div "20:30" at bounding box center [796, 348] width 57 height 12
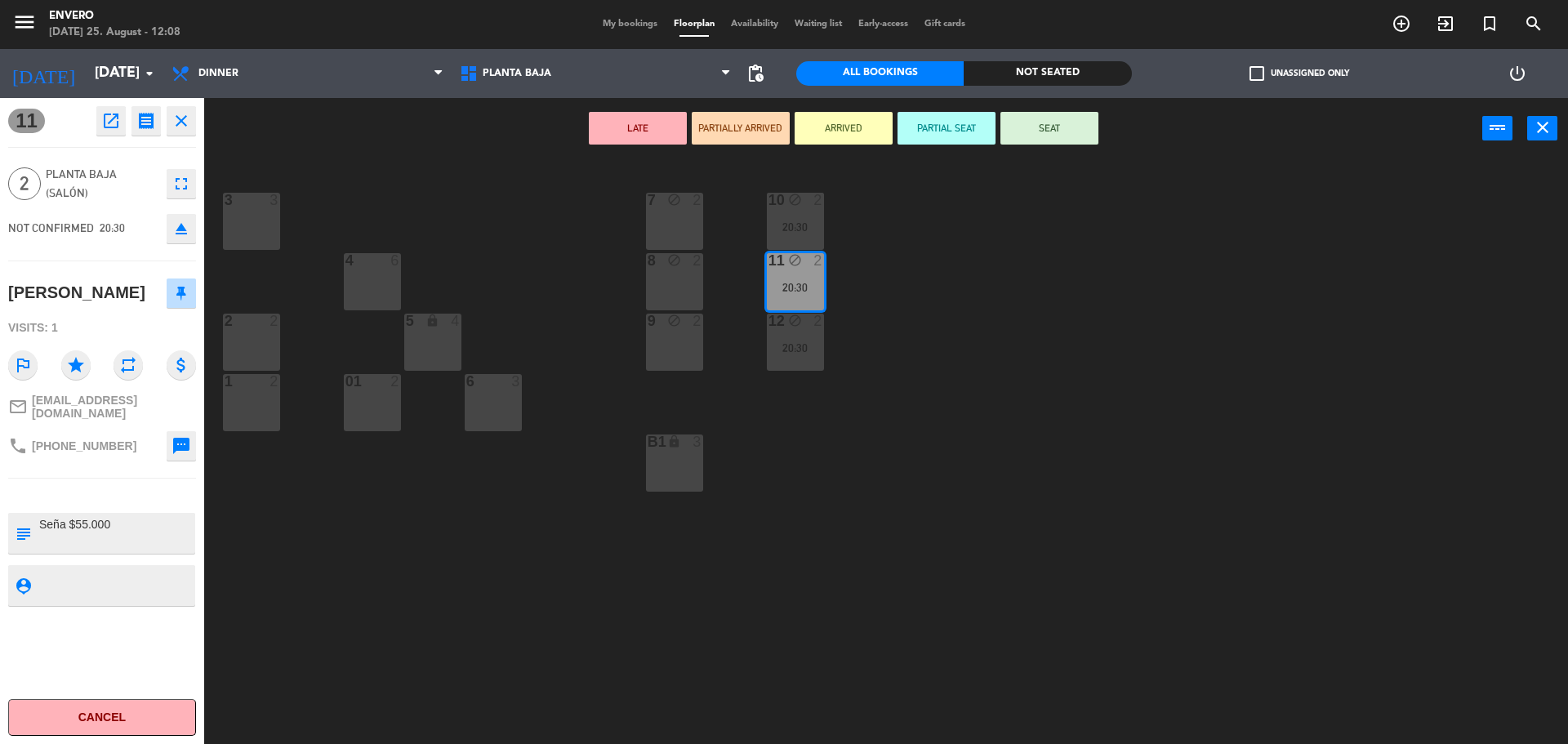
click at [811, 285] on div "20:30" at bounding box center [796, 287] width 57 height 12
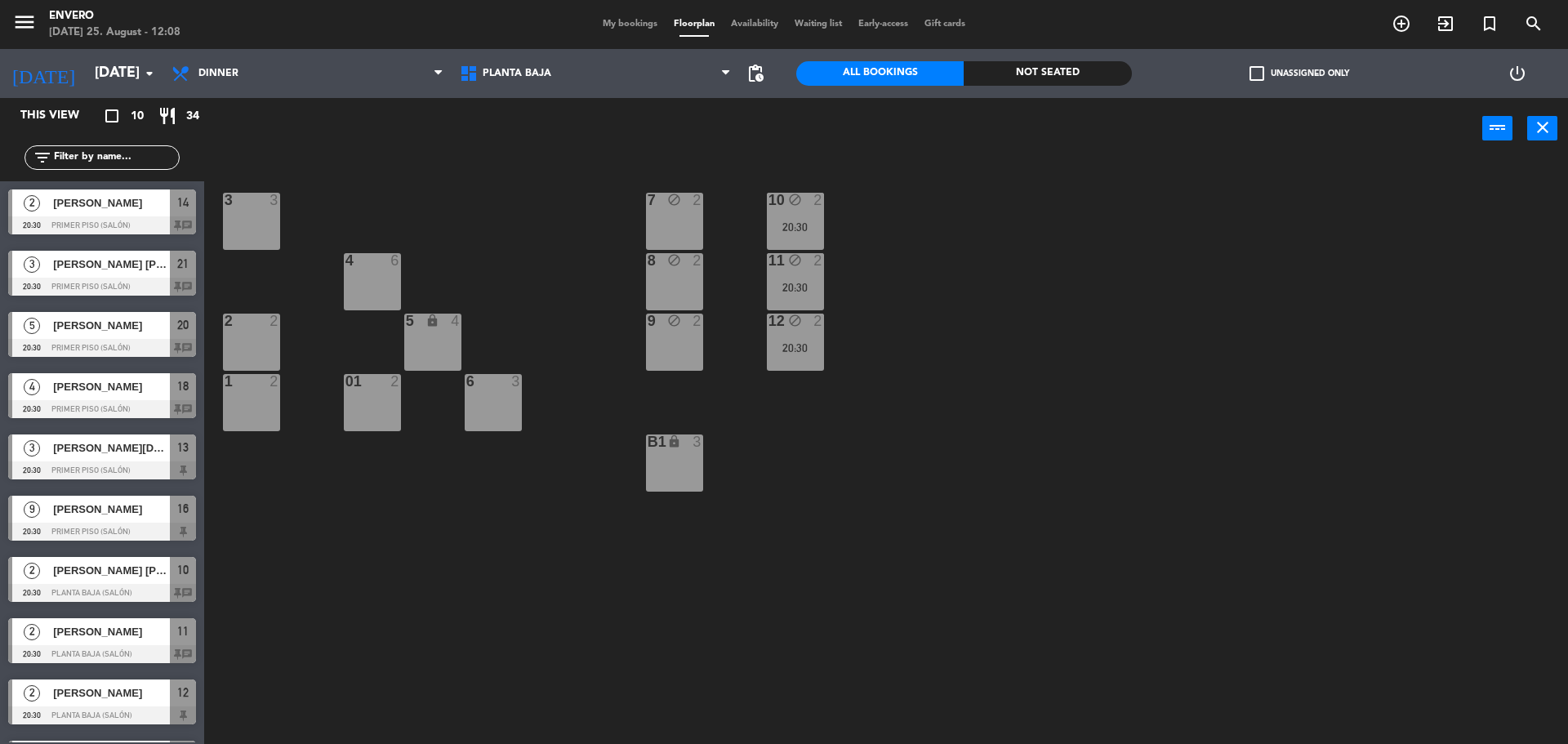
click at [793, 354] on div "20:30" at bounding box center [796, 348] width 57 height 12
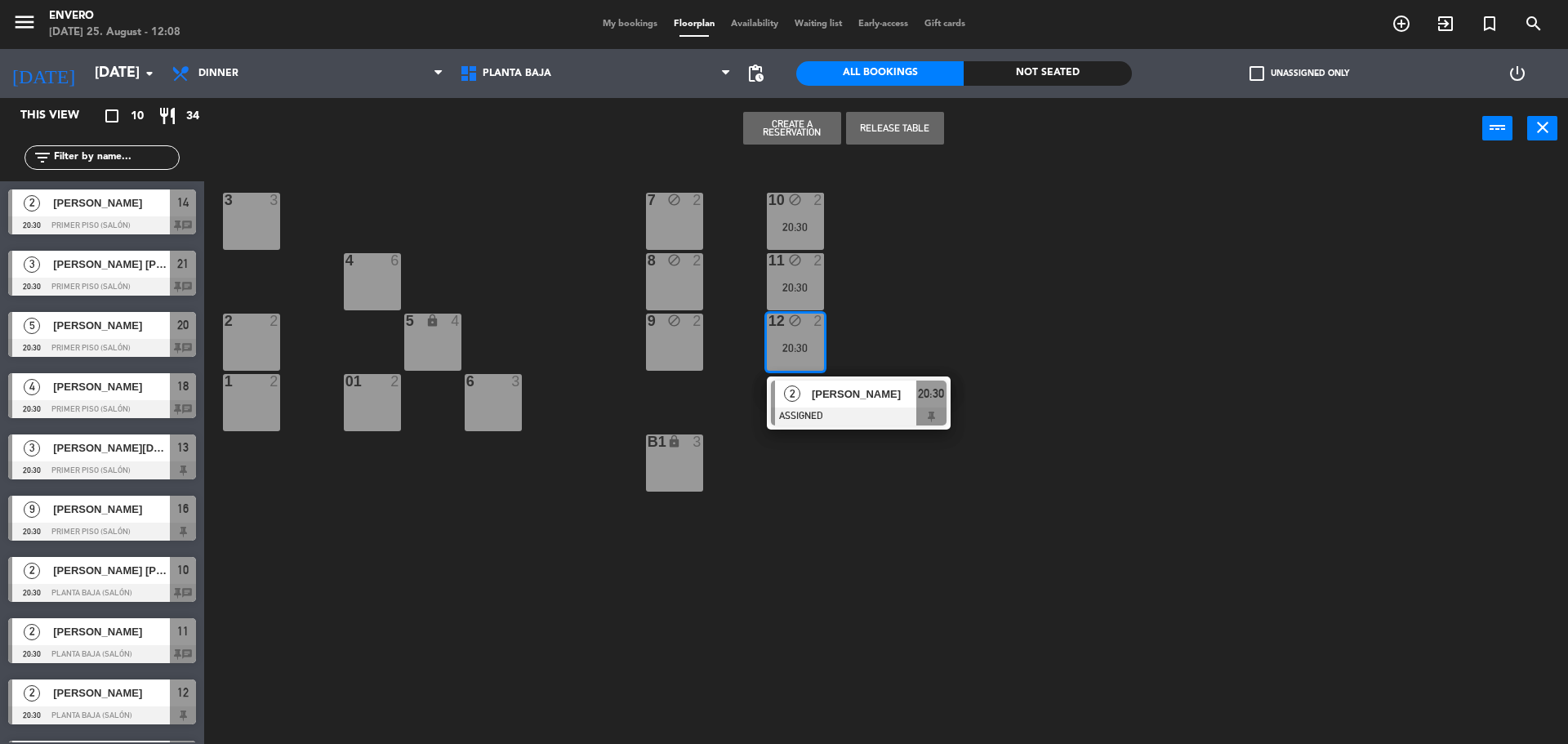
click at [803, 394] on div "2" at bounding box center [793, 394] width 35 height 27
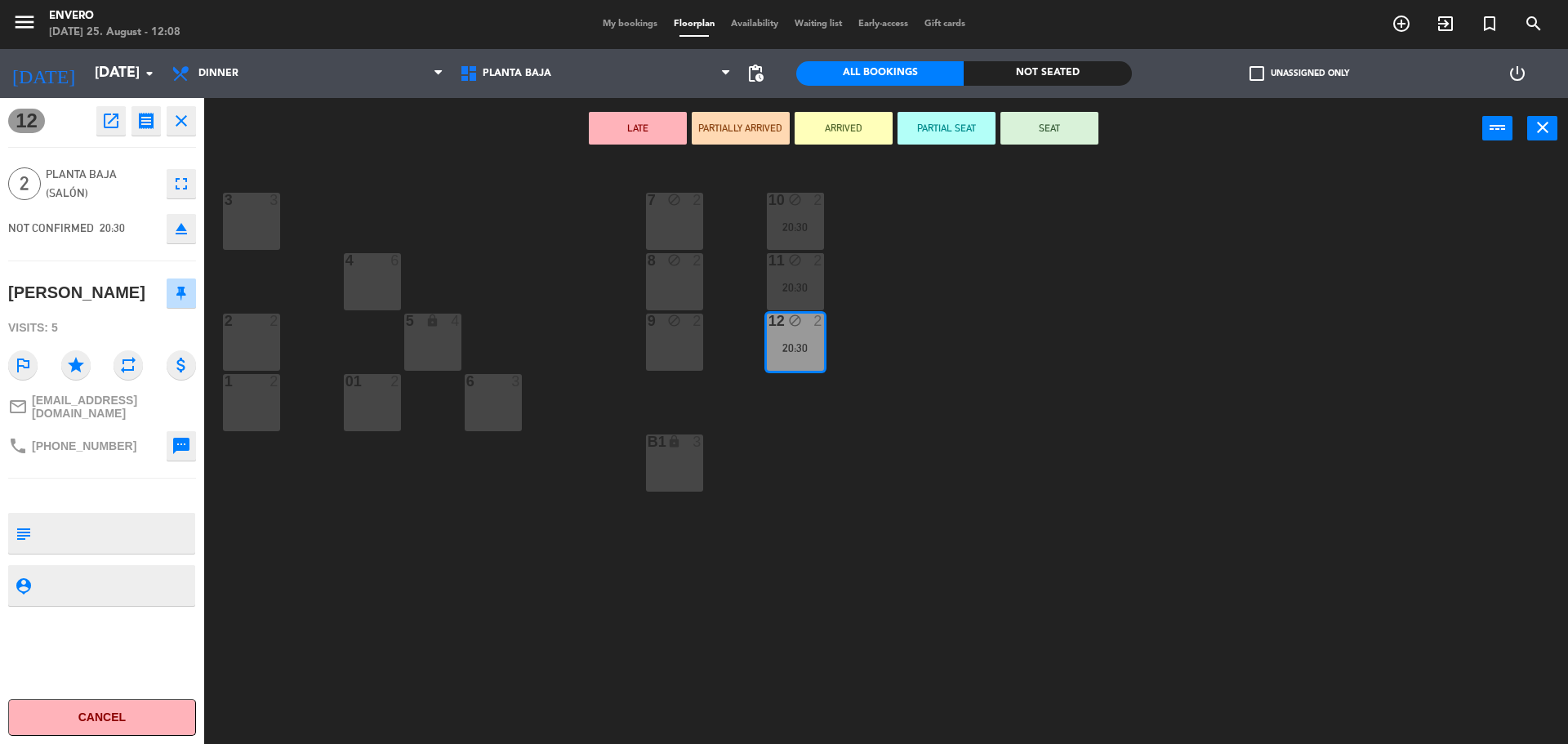
click at [132, 519] on textarea at bounding box center [115, 533] width 156 height 34
click at [856, 375] on div "3 3 7 block 2 10 block 2 20:30 4 6 8 block 2 11 block 2 20:30 2 2 5 lock 4 9 bl…" at bounding box center [894, 456] width 1349 height 585
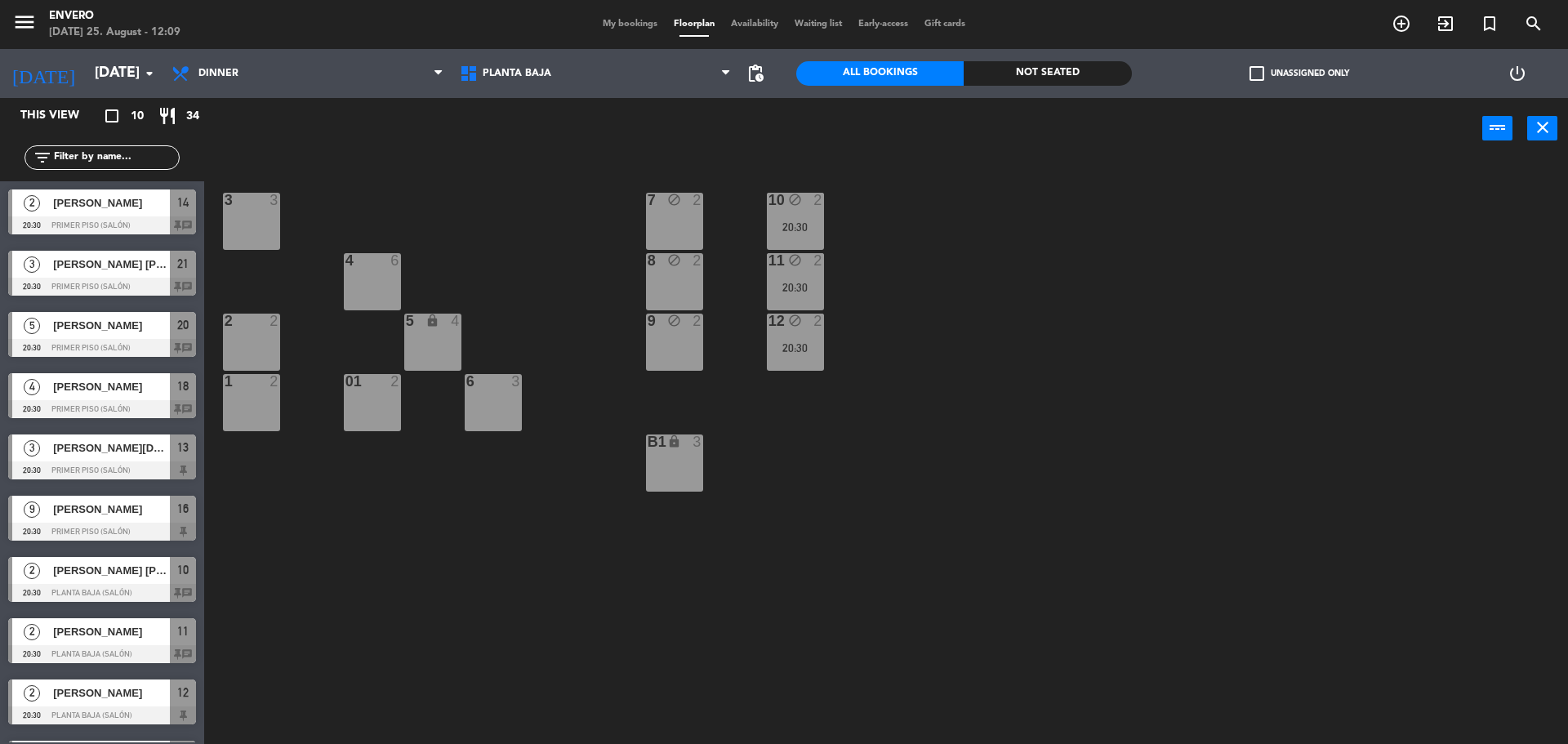
scroll to position [52, 0]
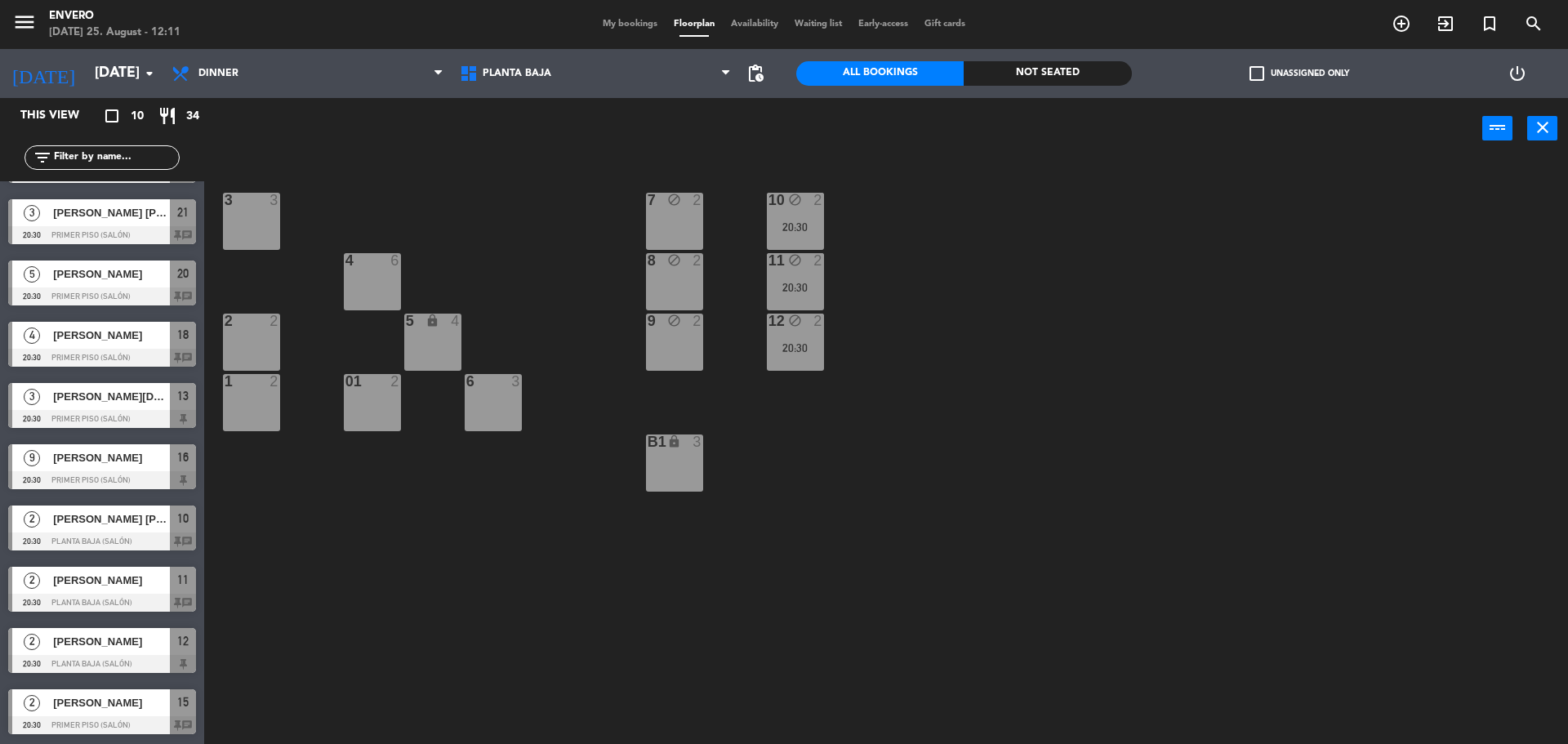
click at [695, 366] on div "9 block 2" at bounding box center [675, 342] width 57 height 57
click at [779, 129] on button "Create a Reservation" at bounding box center [792, 127] width 98 height 32
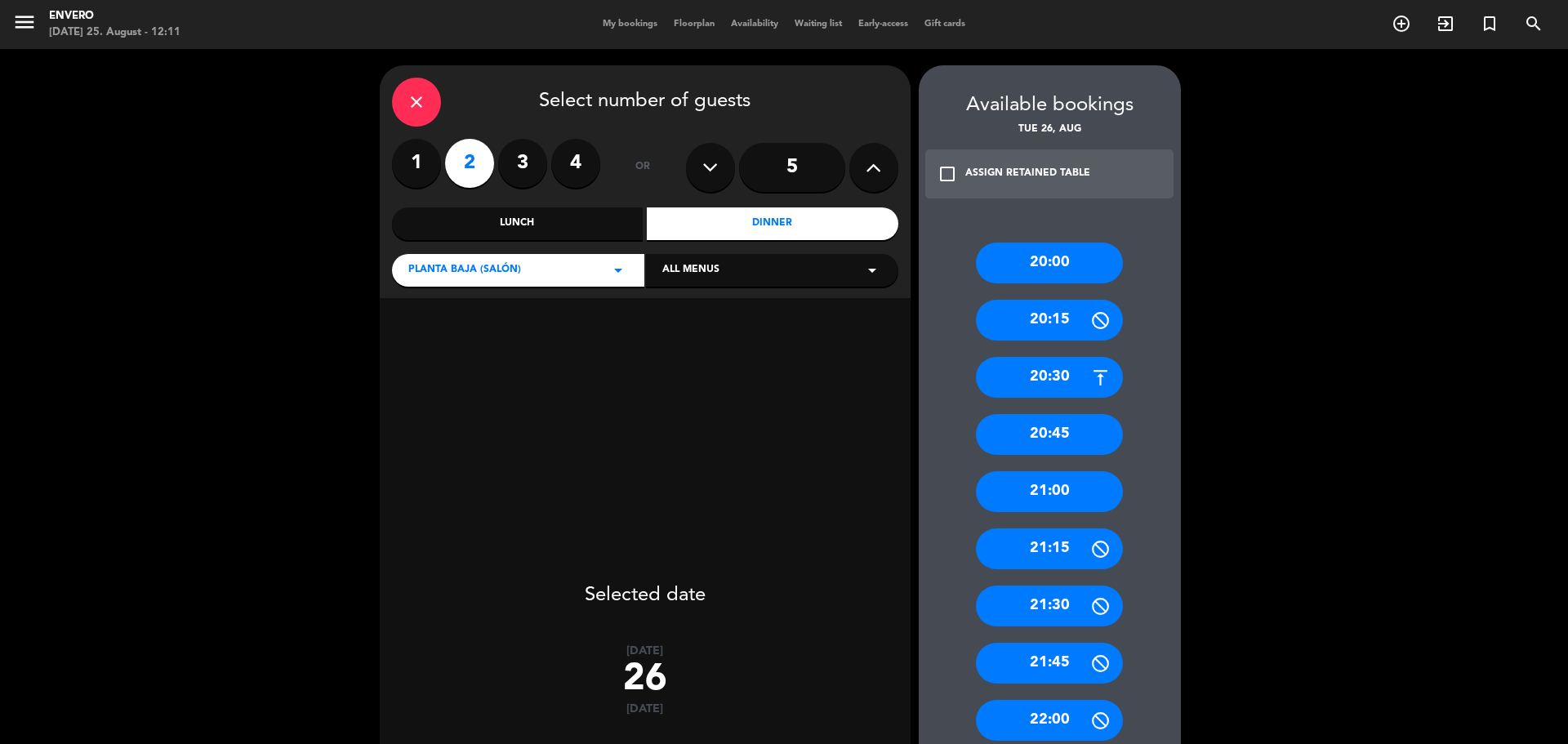
click at [1026, 381] on div "20:30" at bounding box center [1050, 377] width 147 height 41
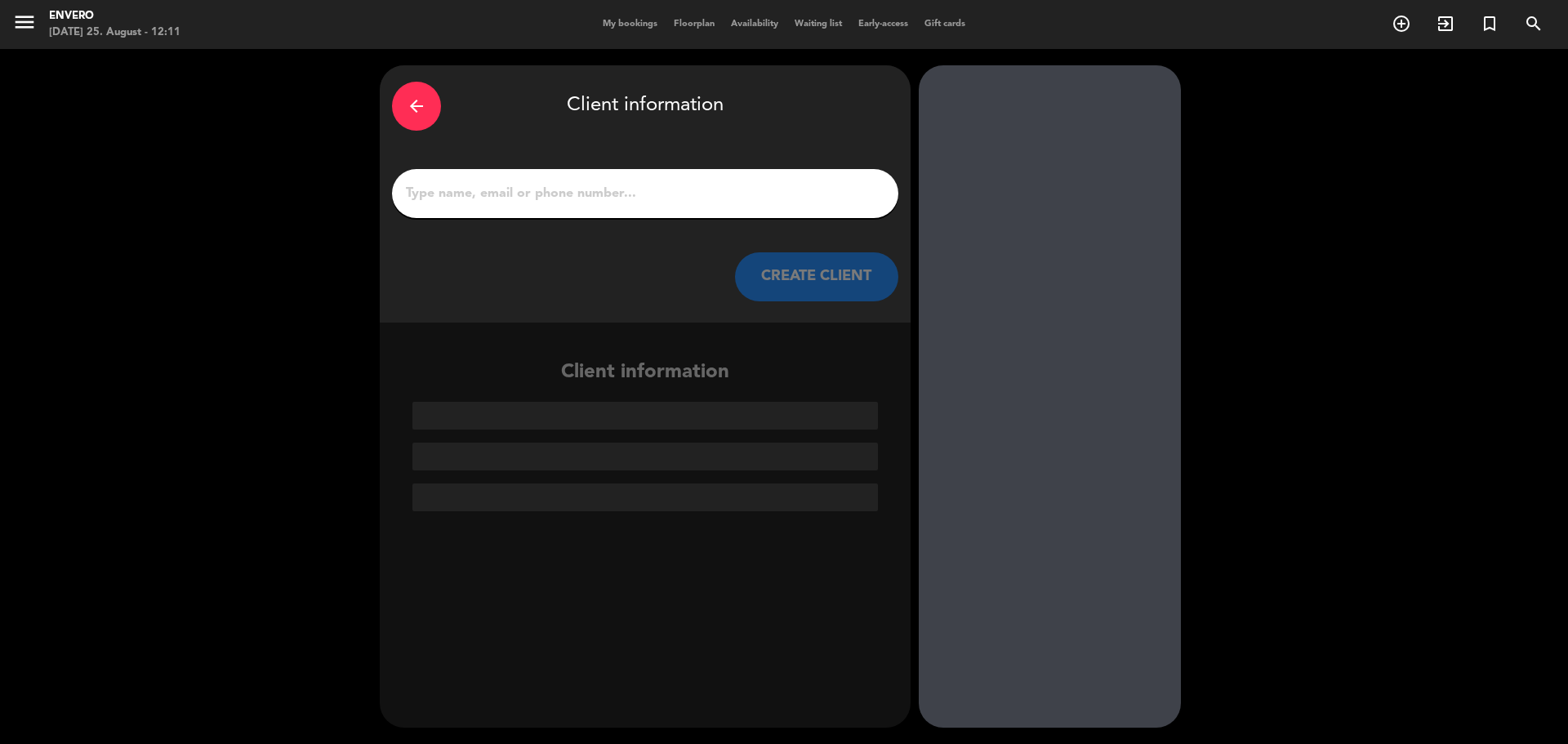
click at [683, 193] on input "1" at bounding box center [645, 193] width 482 height 22
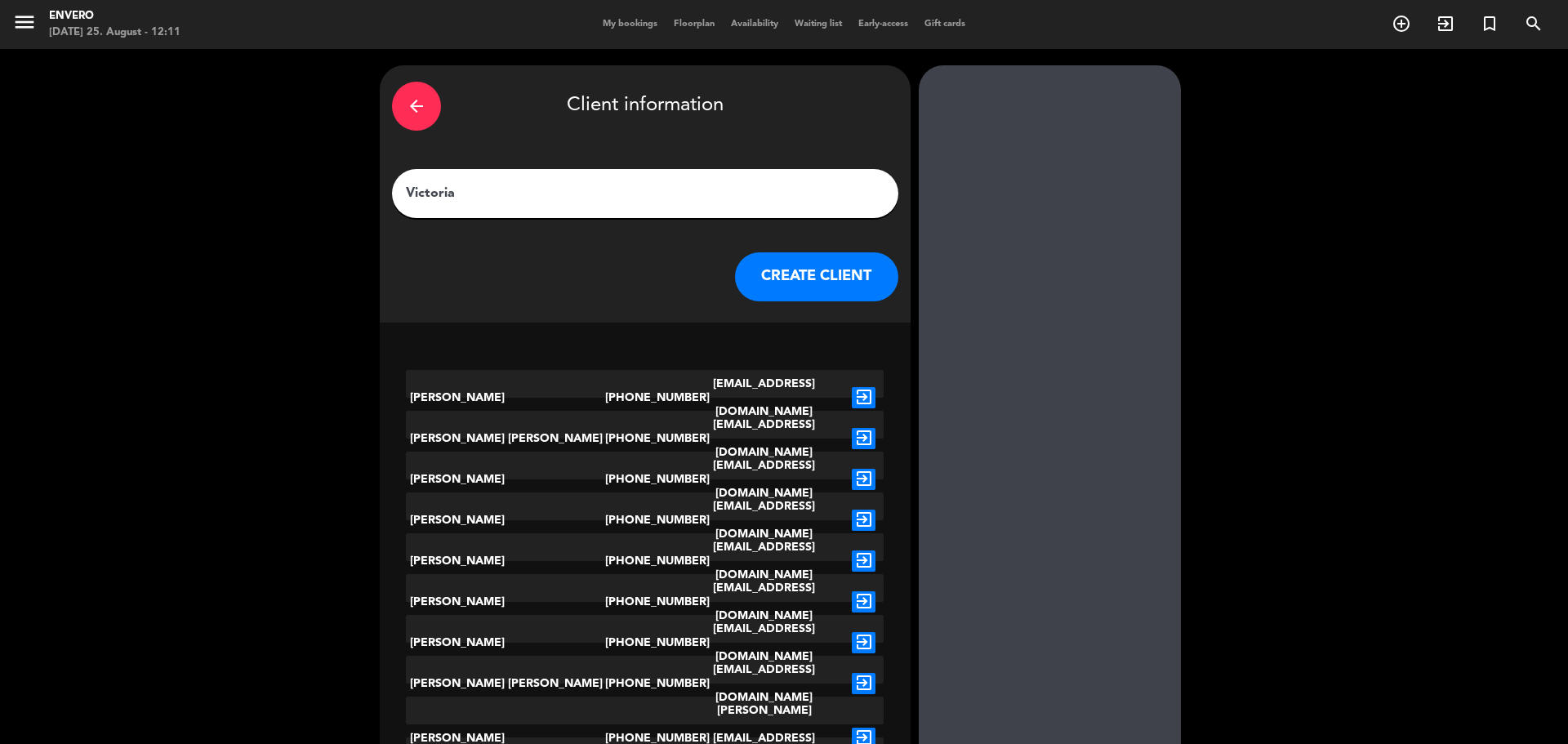
type input "Victoria"
click at [867, 390] on icon "exit_to_app" at bounding box center [864, 398] width 23 height 22
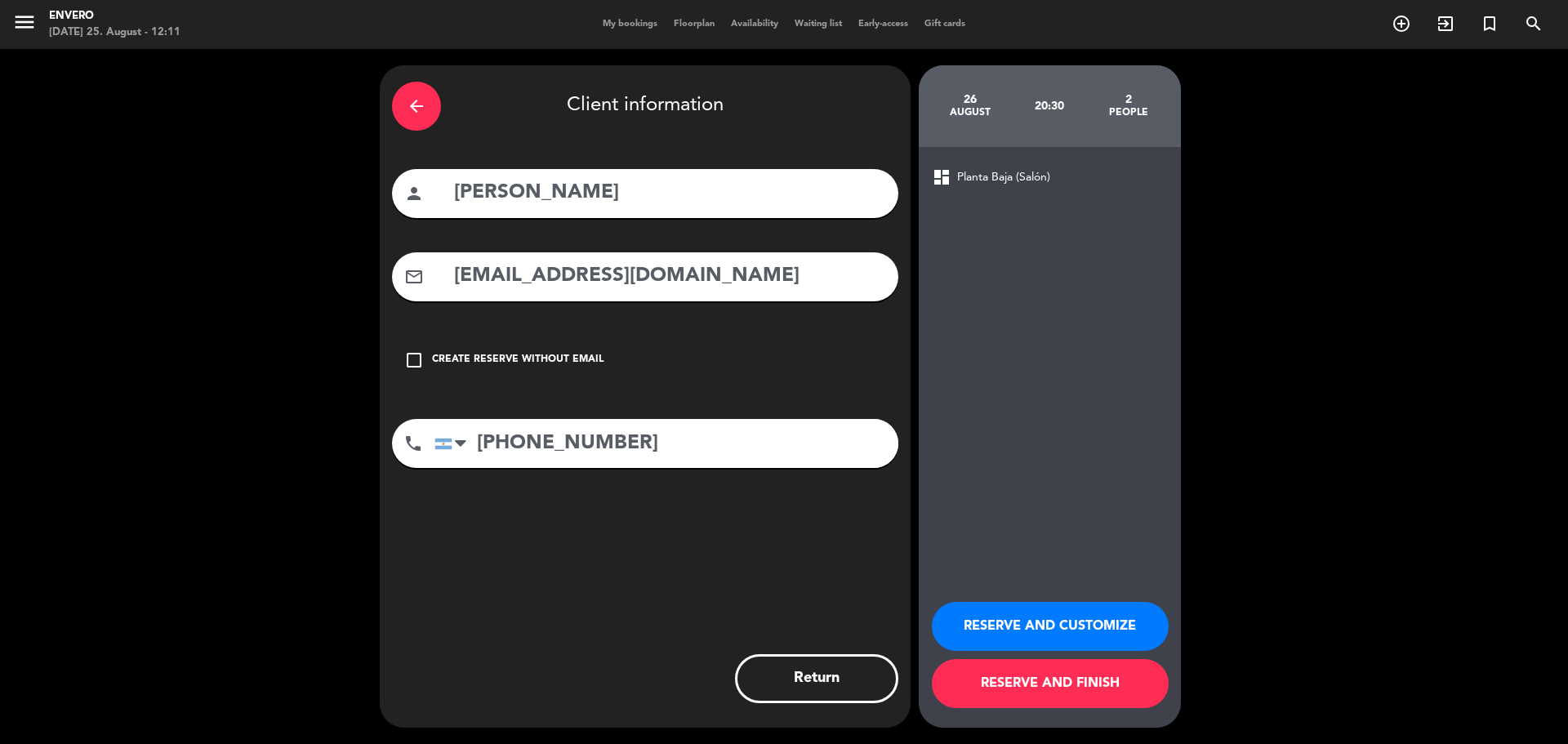
click at [1070, 700] on button "RESERVE AND FINISH" at bounding box center [1050, 683] width 237 height 49
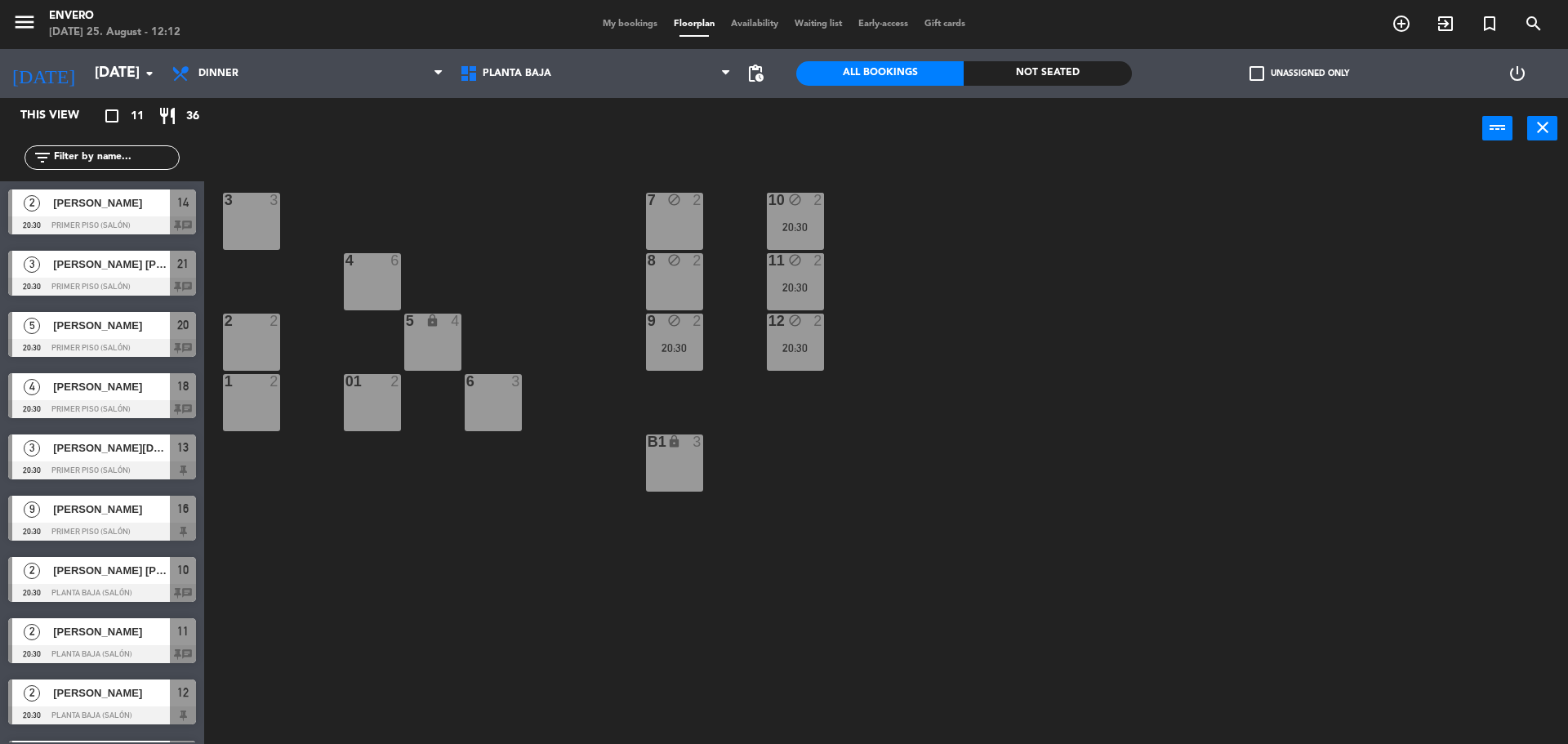
click at [688, 297] on div "8 block 2" at bounding box center [675, 282] width 57 height 57
click at [808, 120] on button "Create a Reservation" at bounding box center [792, 127] width 98 height 32
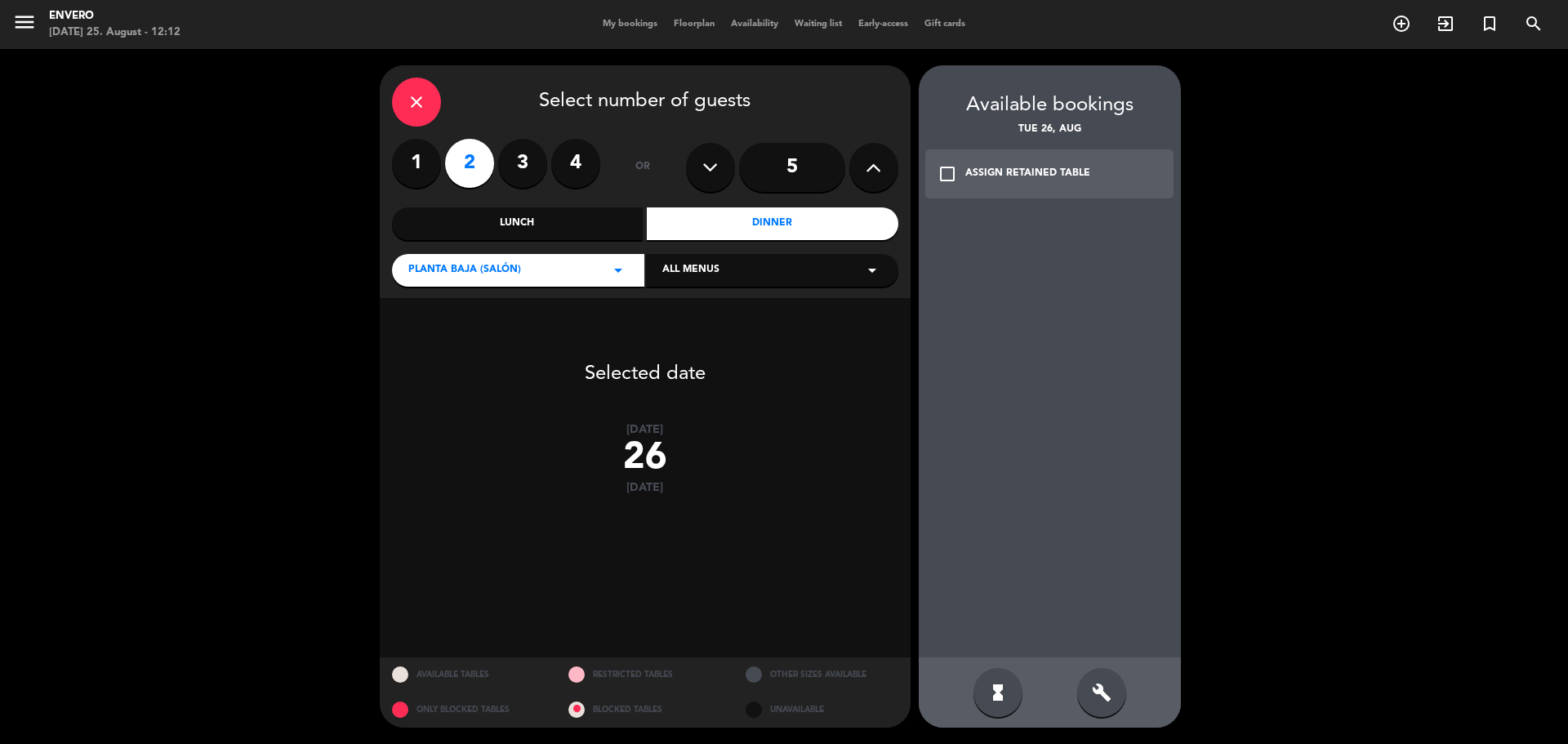
click at [989, 173] on div "ASSIGN RETAINED TABLE" at bounding box center [1028, 174] width 125 height 17
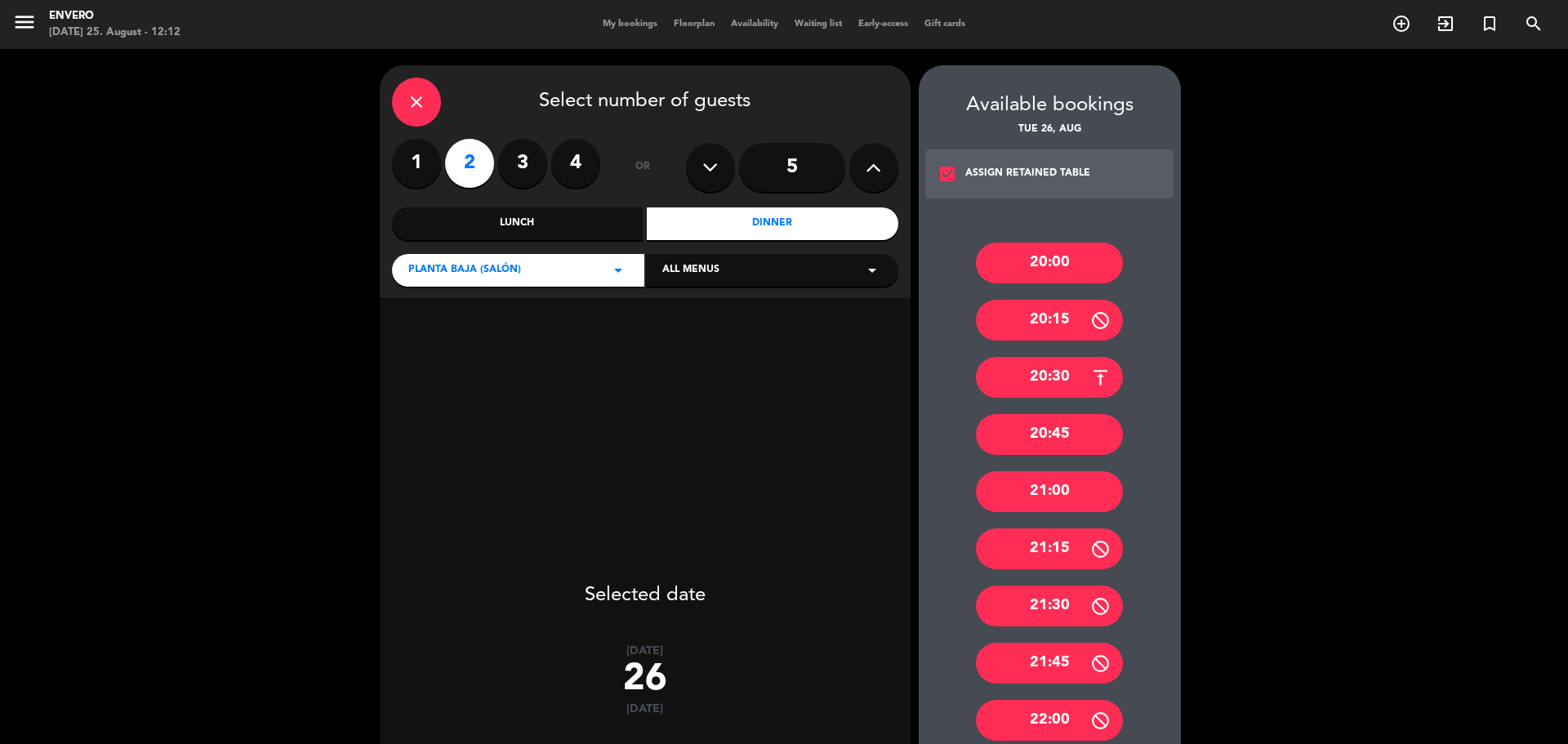
click at [1067, 375] on div "20:30" at bounding box center [1050, 377] width 147 height 41
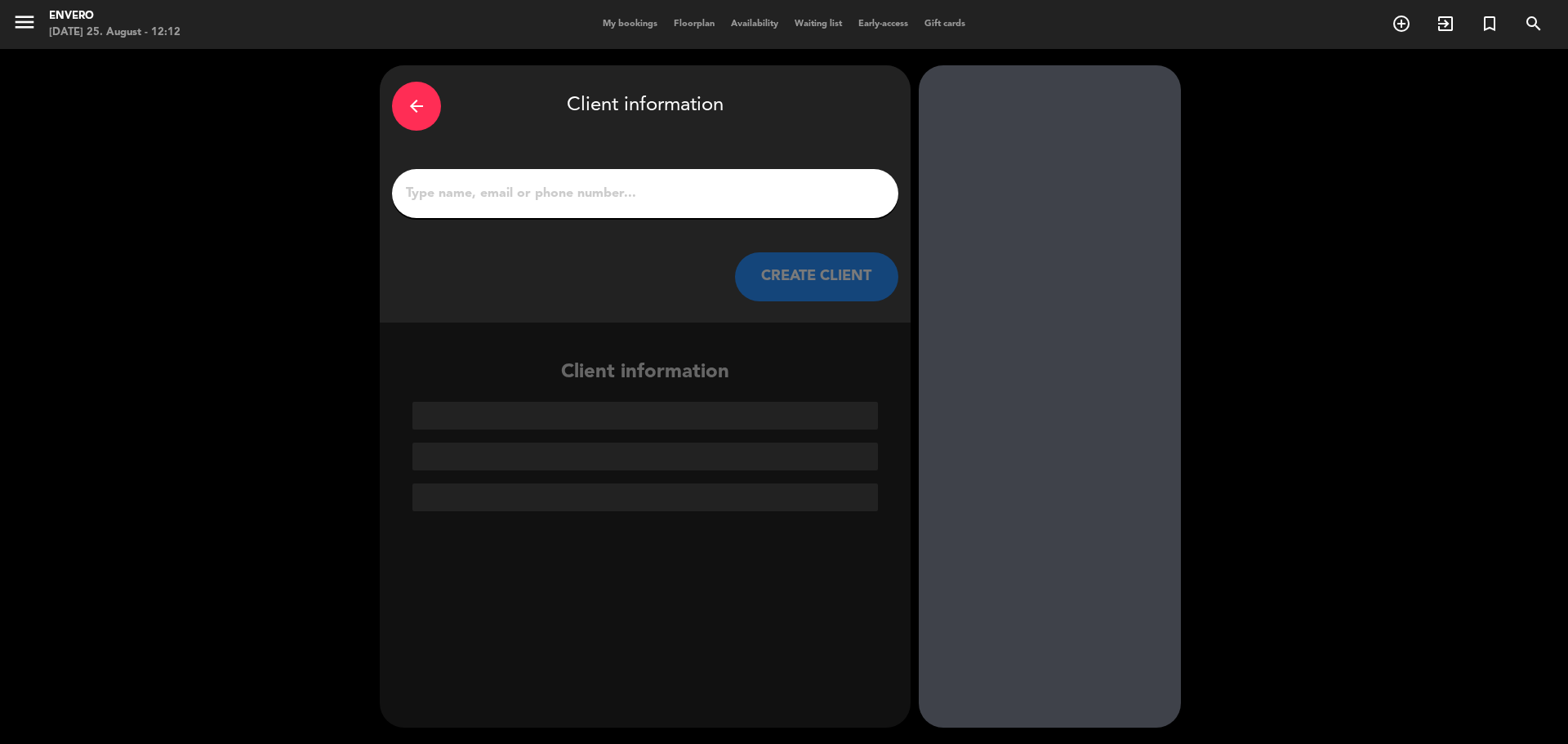
click at [614, 177] on div at bounding box center [645, 194] width 506 height 49
click at [592, 195] on input "1" at bounding box center [645, 193] width 482 height 22
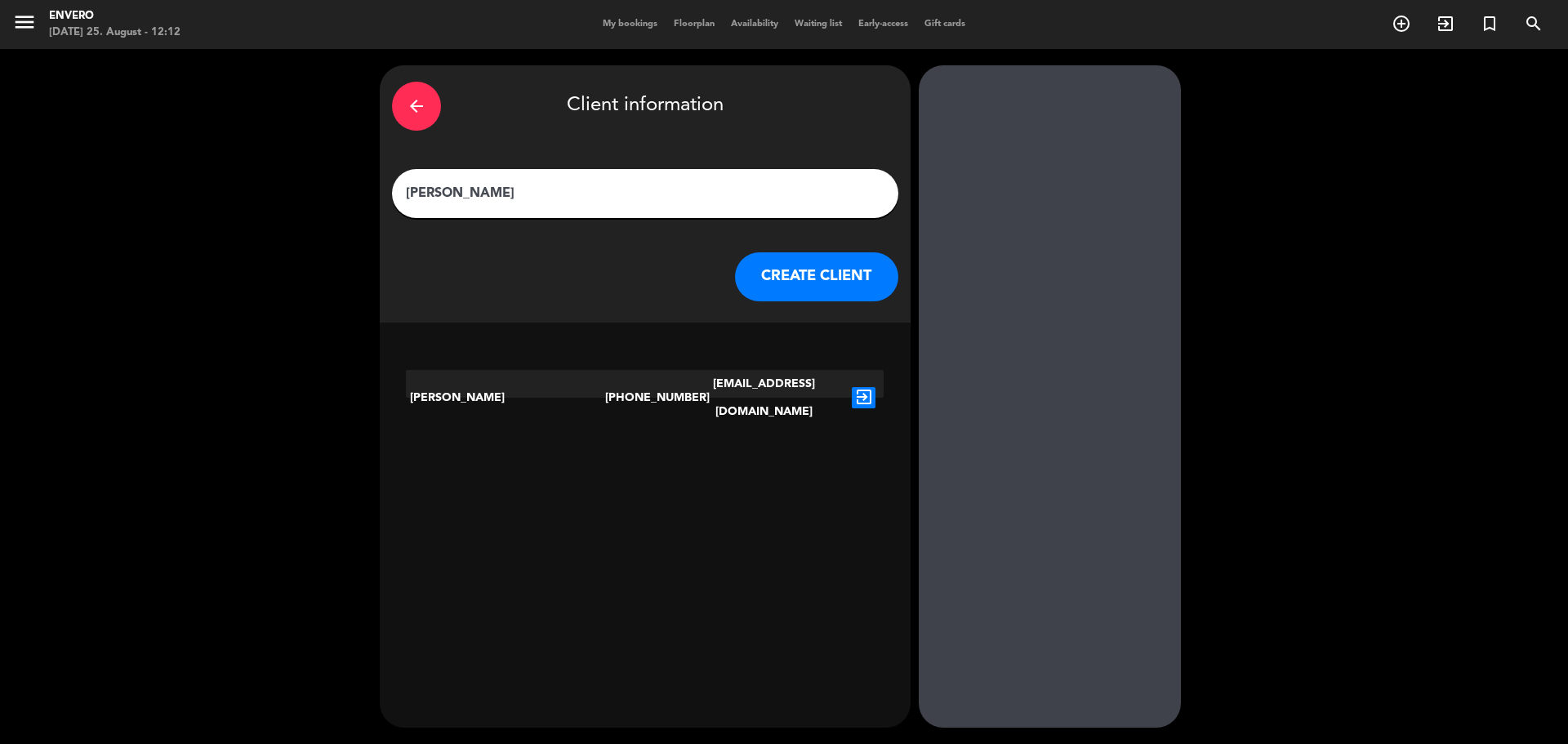
type input "[PERSON_NAME]"
click at [859, 387] on icon "exit_to_app" at bounding box center [864, 398] width 23 height 22
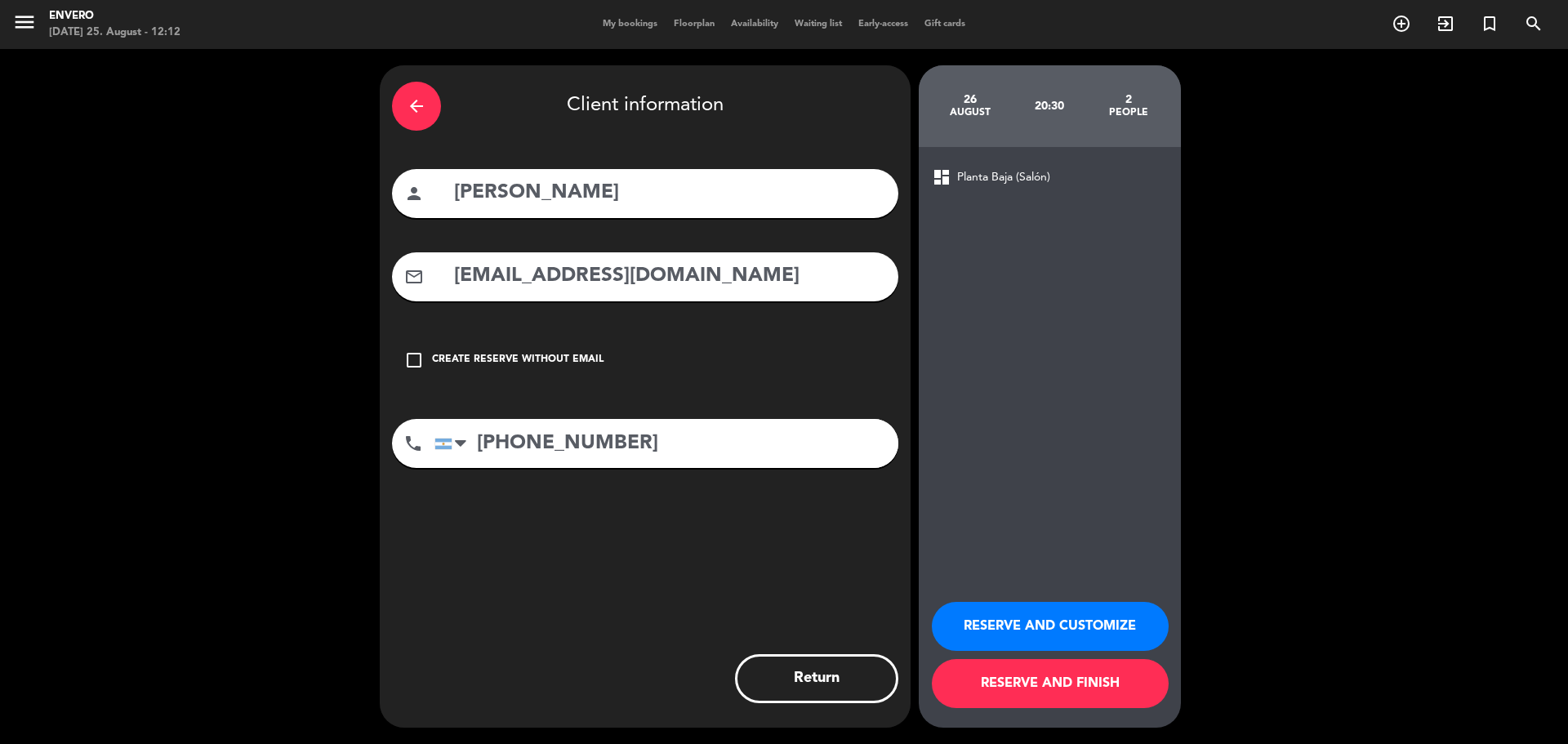
click at [1007, 684] on button "RESERVE AND FINISH" at bounding box center [1050, 683] width 237 height 49
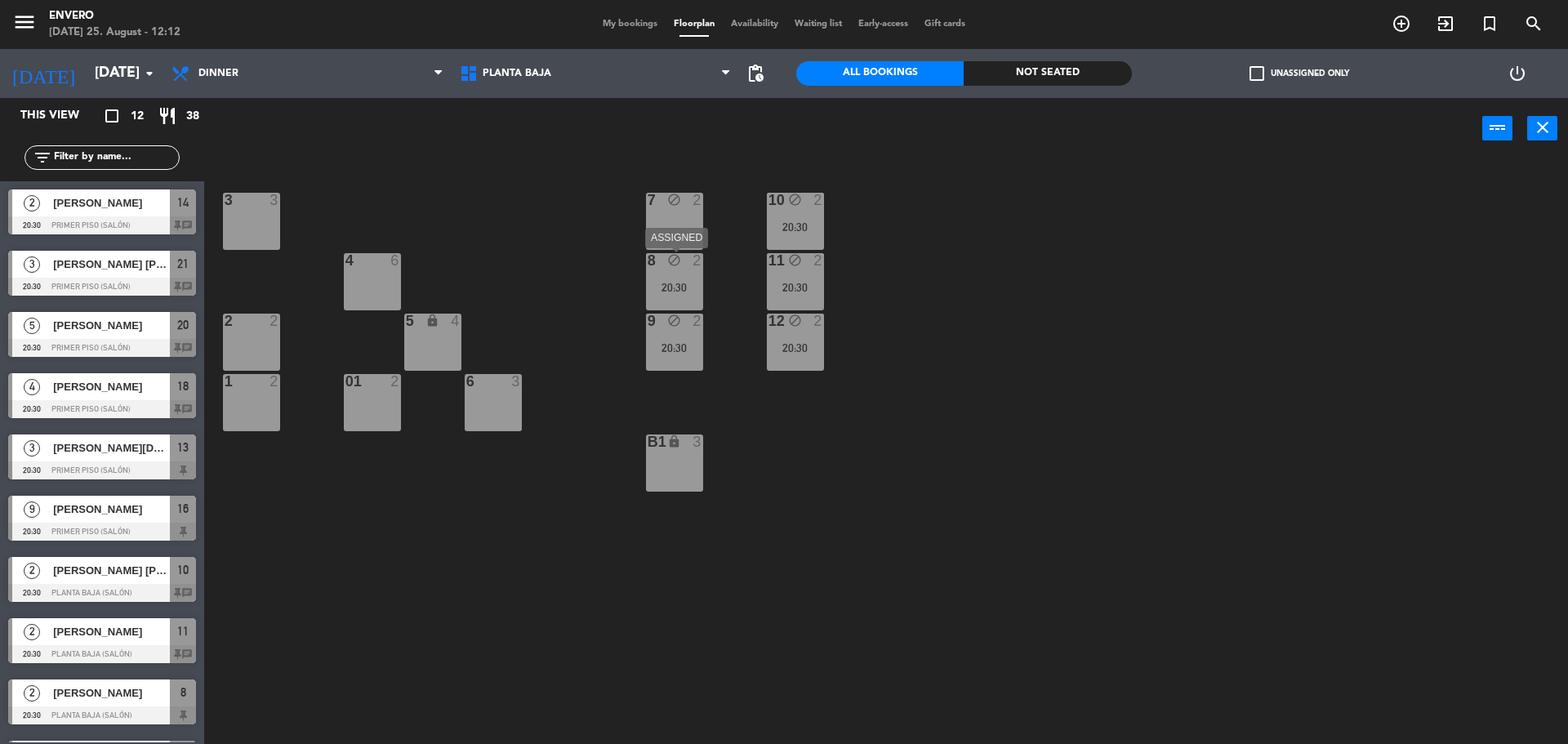
click at [695, 266] on div "2" at bounding box center [698, 260] width 10 height 15
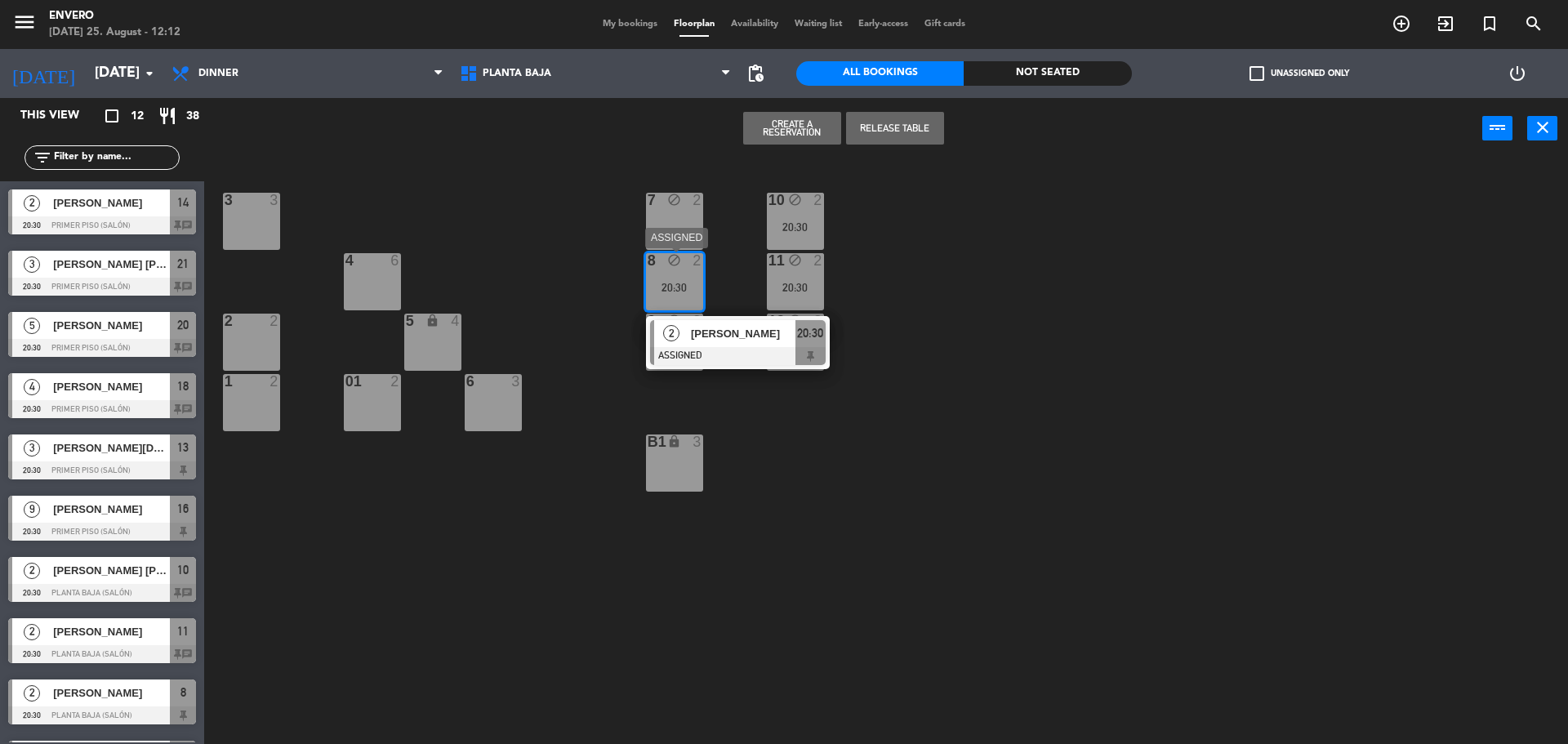
click at [716, 343] on div "2 [PERSON_NAME] ASSIGNED 20:30" at bounding box center [737, 342] width 208 height 53
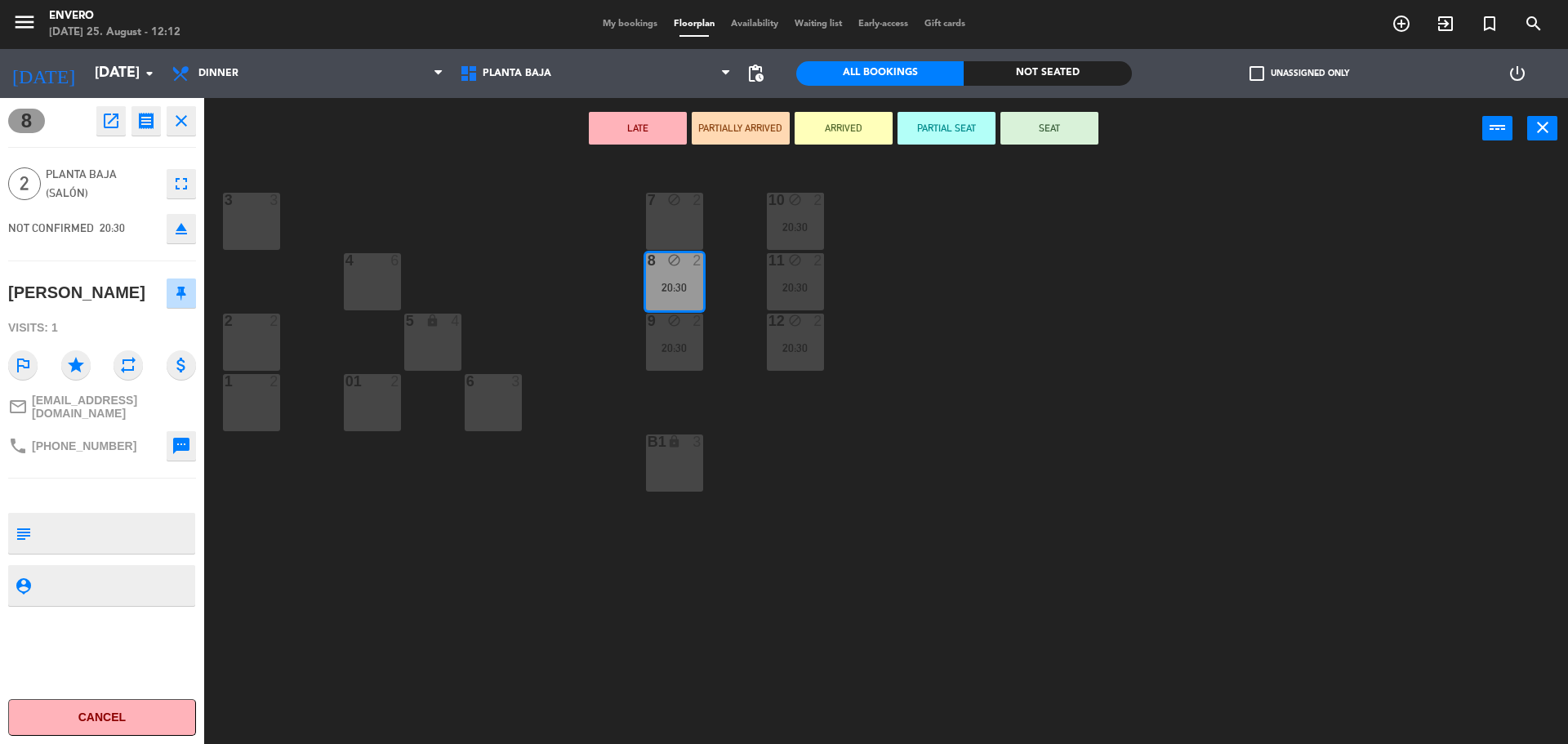
click at [106, 531] on div at bounding box center [115, 534] width 156 height 41
click at [86, 539] on textarea at bounding box center [115, 533] width 156 height 34
type textarea "Seña $55.000"
click at [67, 595] on textarea at bounding box center [115, 585] width 156 height 21
click at [188, 126] on icon "close" at bounding box center [181, 121] width 20 height 20
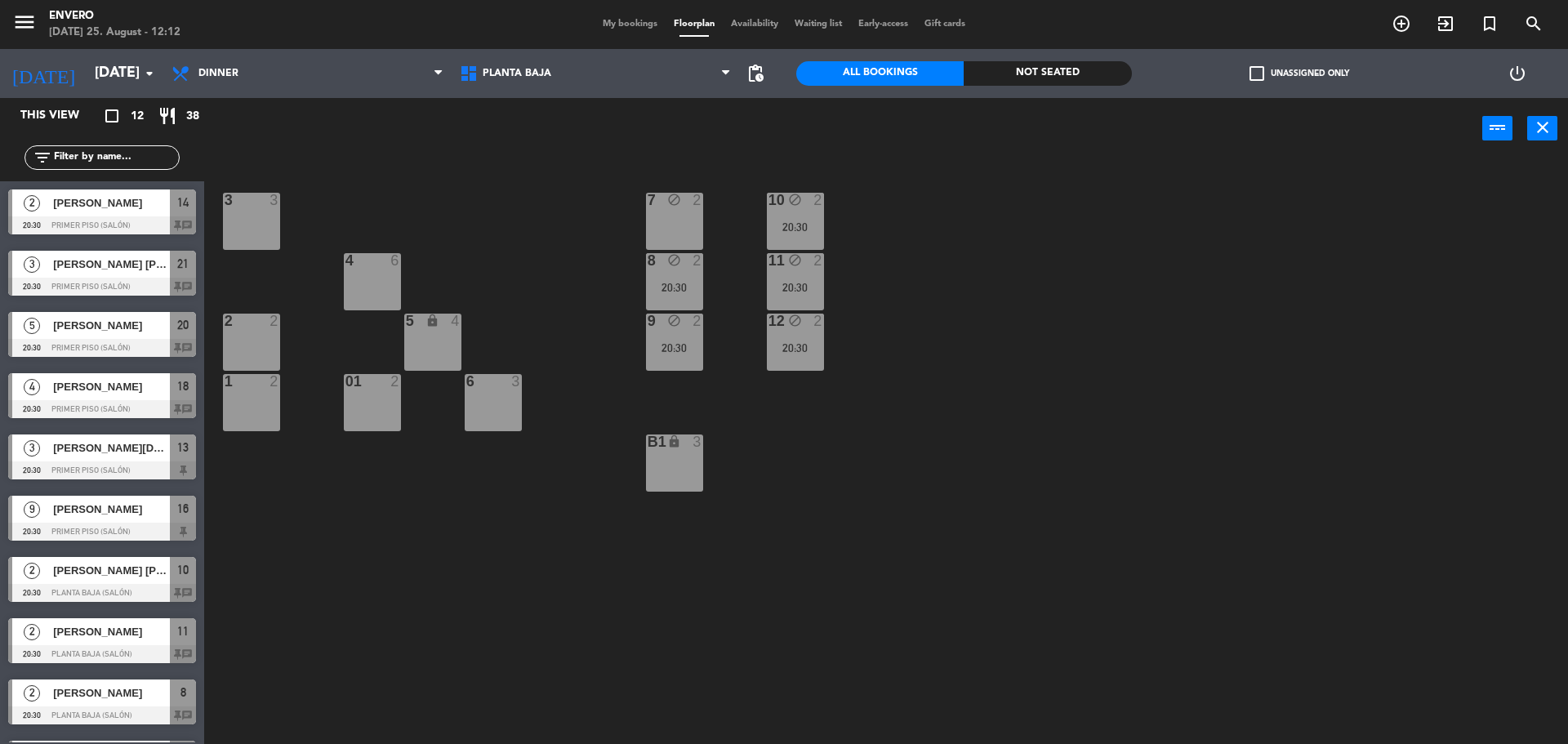
scroll to position [20, 0]
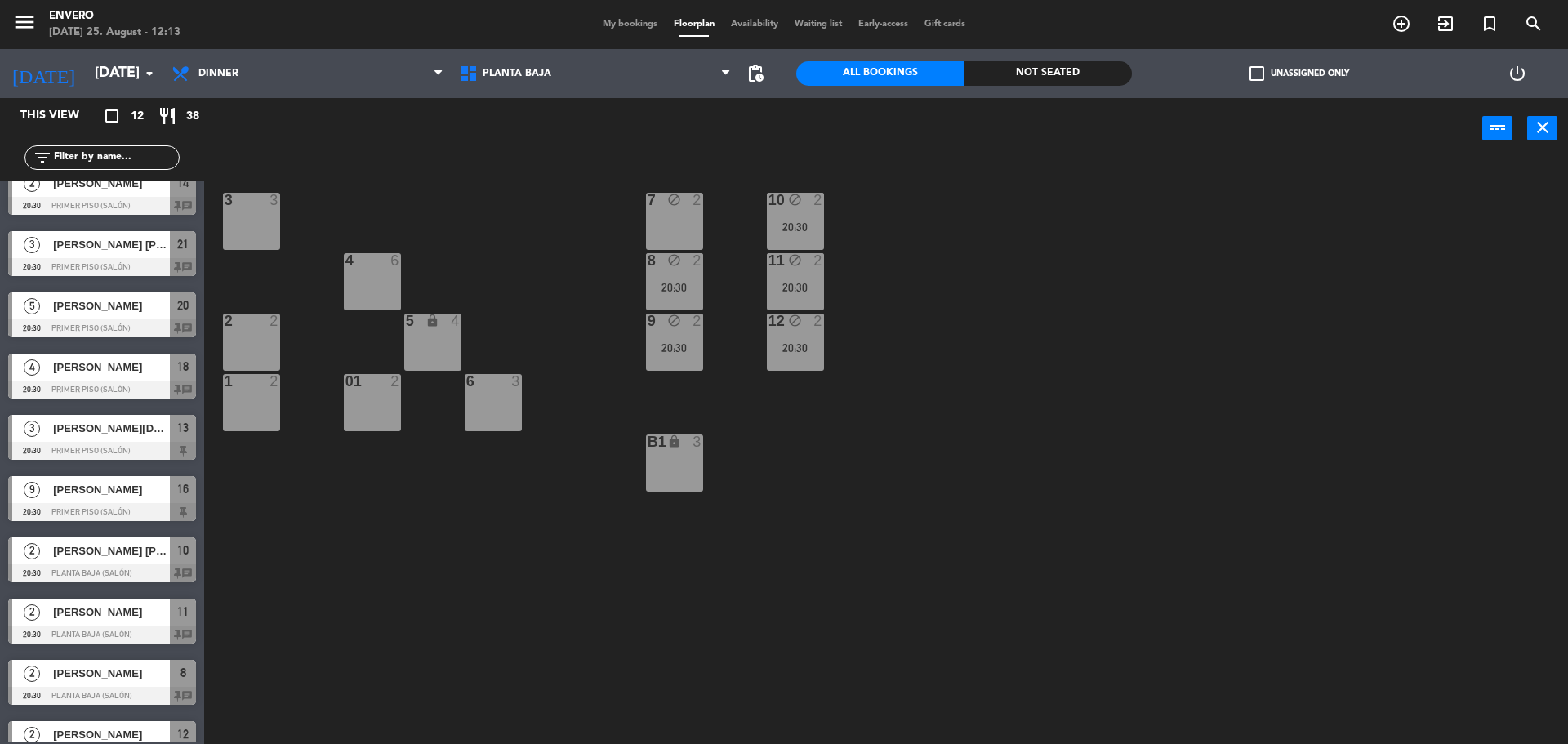
click at [693, 217] on div "7 block 2" at bounding box center [675, 221] width 57 height 57
click at [777, 131] on button "Create a Reservation" at bounding box center [792, 127] width 98 height 32
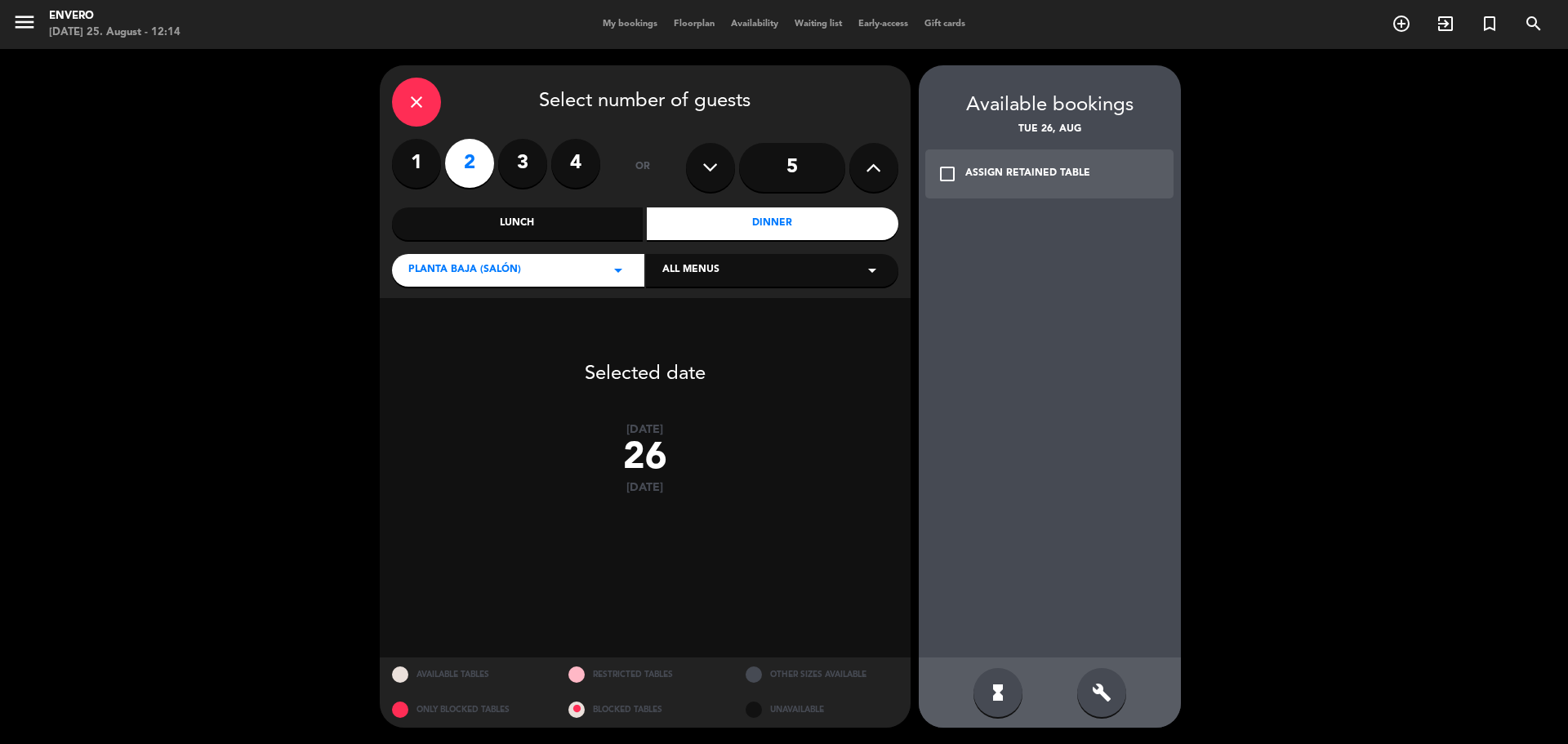
click at [1017, 164] on div "check_box_outline_blank ASSIGN RETAINED TABLE" at bounding box center [1050, 174] width 249 height 49
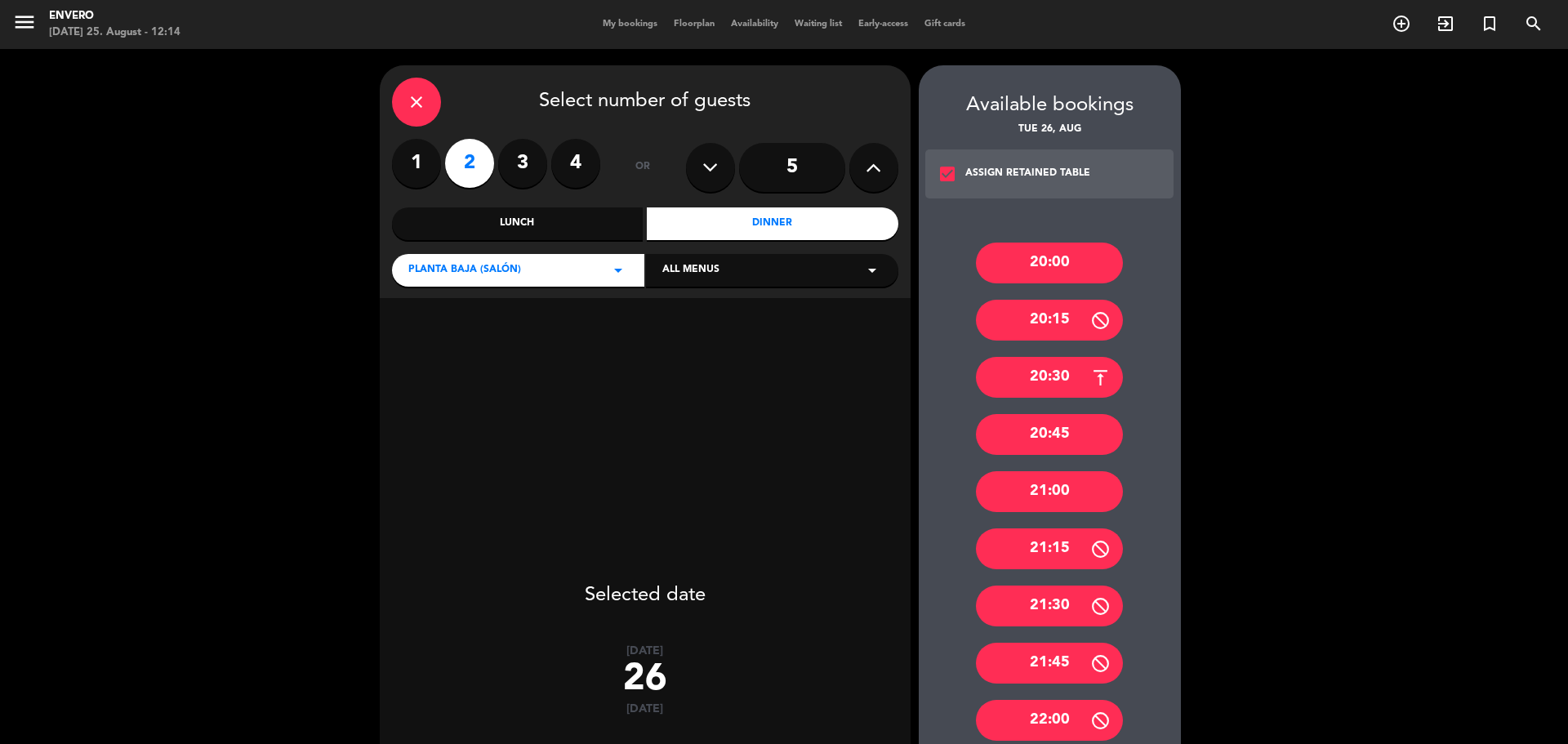
click at [1045, 391] on div "20:30" at bounding box center [1050, 377] width 147 height 41
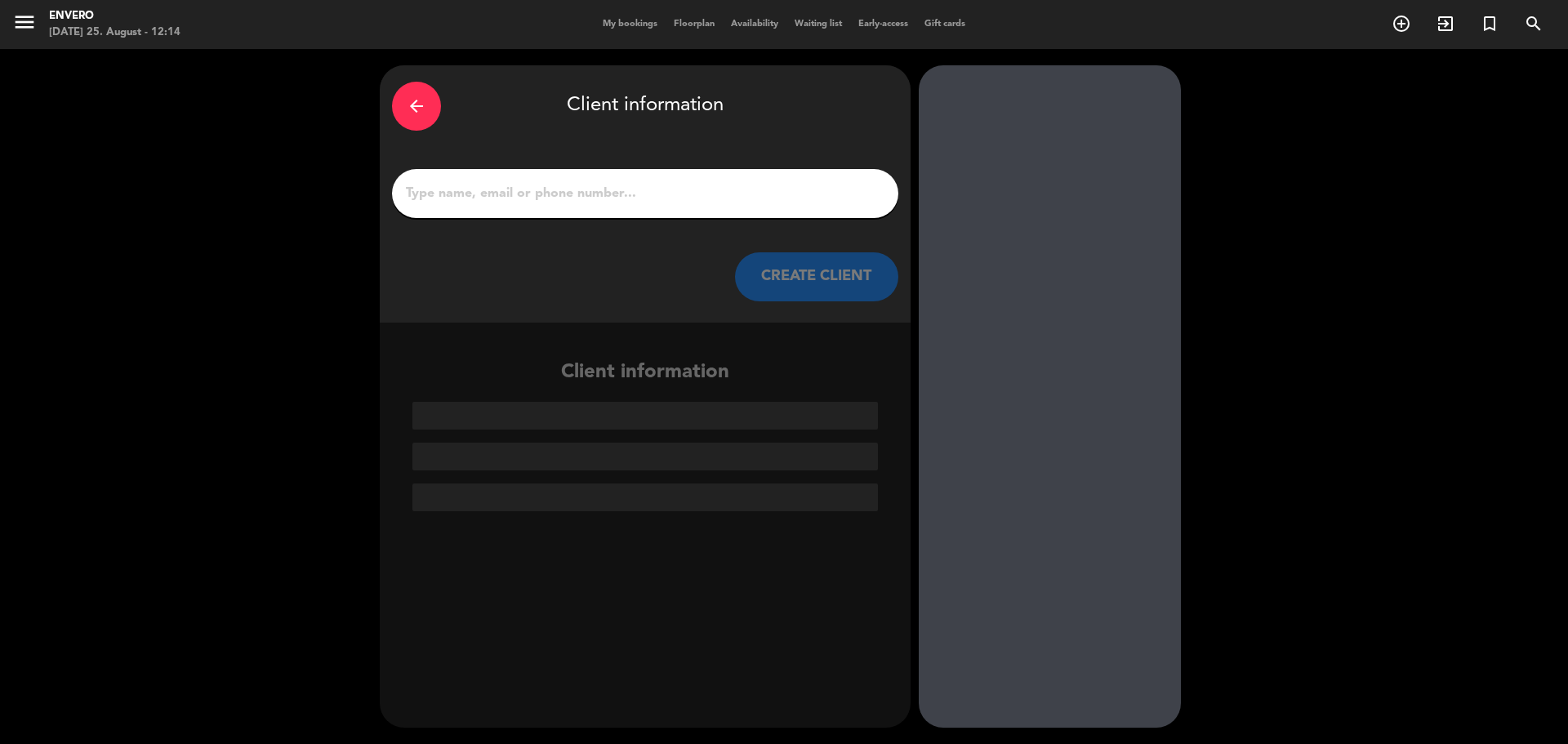
click at [637, 187] on input "1" at bounding box center [645, 193] width 482 height 22
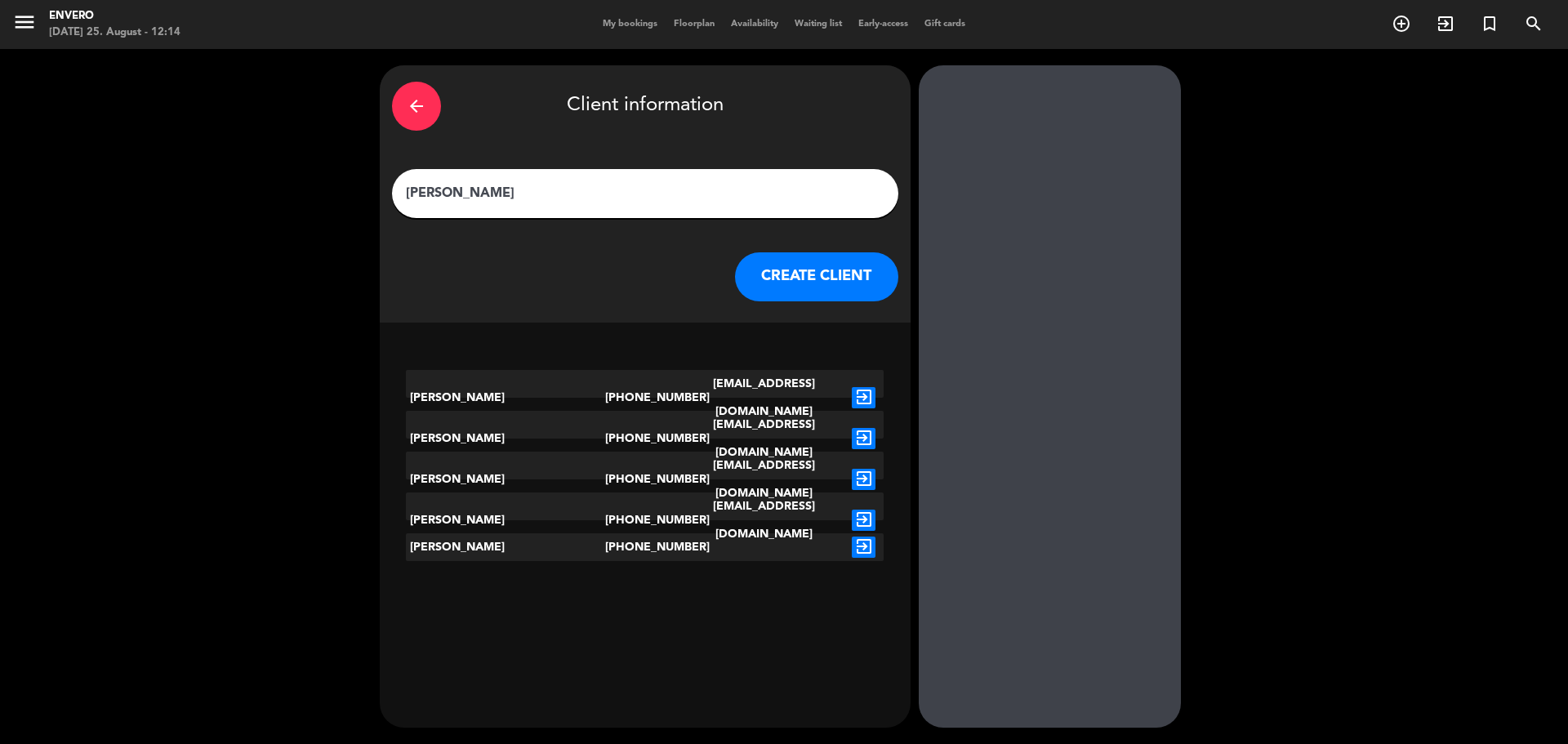
type input "[PERSON_NAME]"
click at [857, 512] on icon "exit_to_app" at bounding box center [864, 520] width 23 height 22
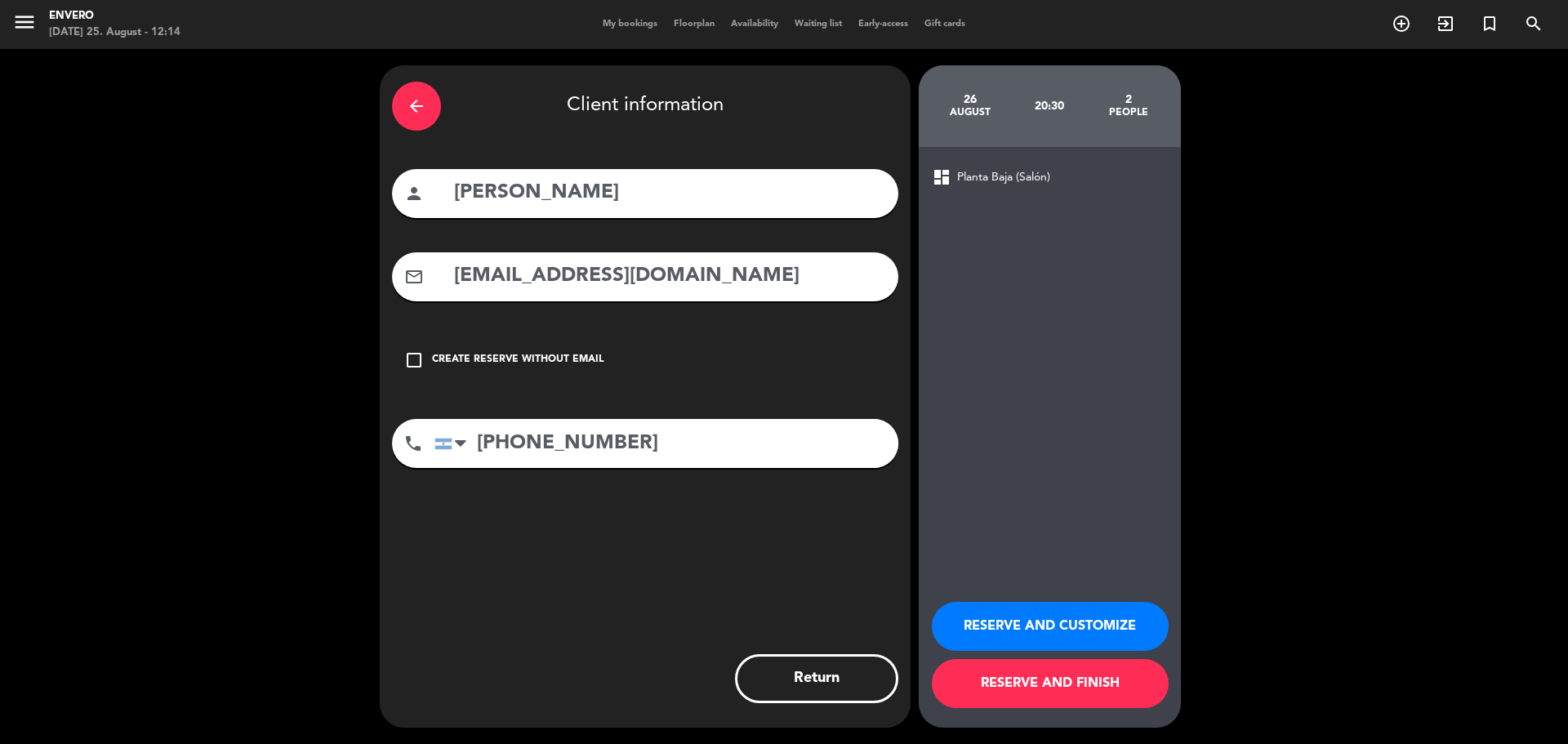
click at [1080, 697] on button "RESERVE AND FINISH" at bounding box center [1050, 683] width 237 height 49
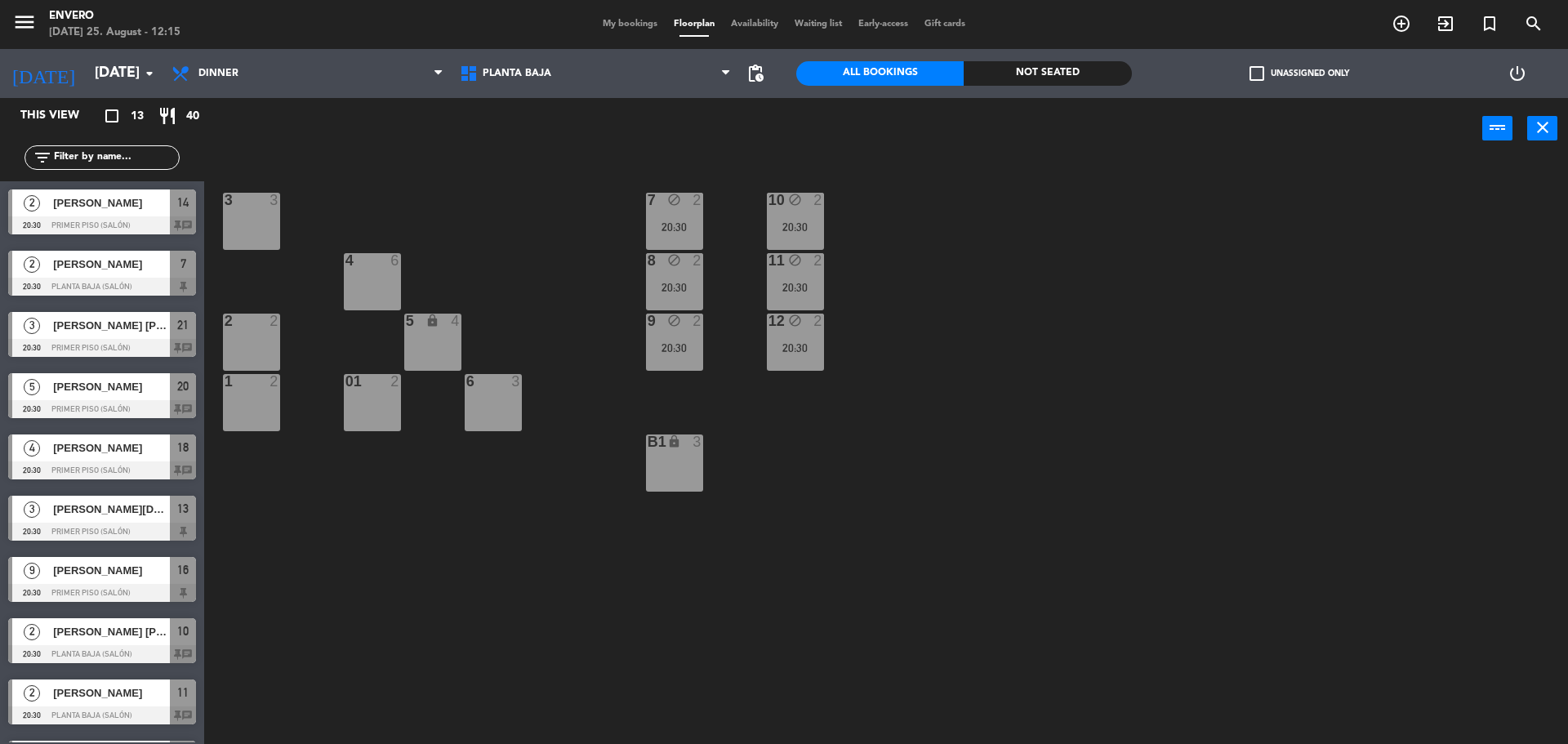
click at [502, 197] on div "3 3 7 block 2 20:30 10 block 2 20:30 4 6 8 block 2 20:30 11 block 2 20:30 2 2 5…" at bounding box center [894, 456] width 1349 height 585
